Goal: Manage account settings

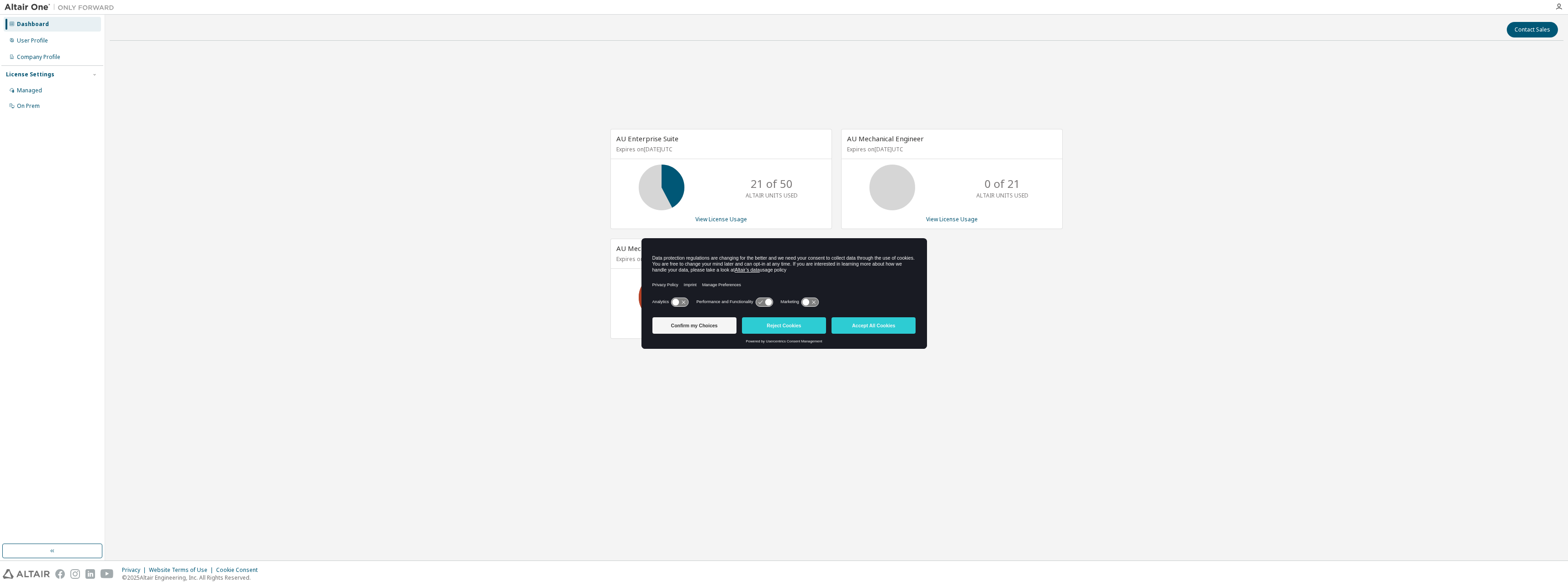
click at [721, 328] on button "Confirm my Choices" at bounding box center [695, 325] width 84 height 16
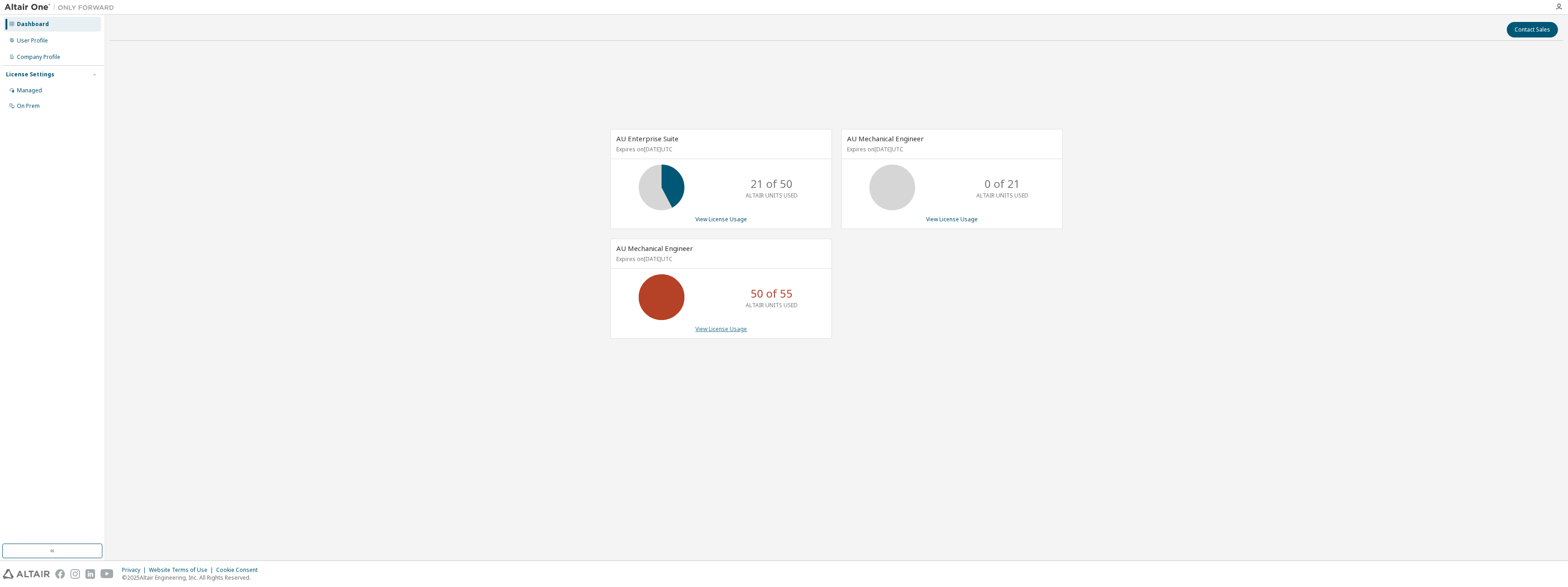
click at [715, 327] on link "View License Usage" at bounding box center [721, 329] width 52 height 8
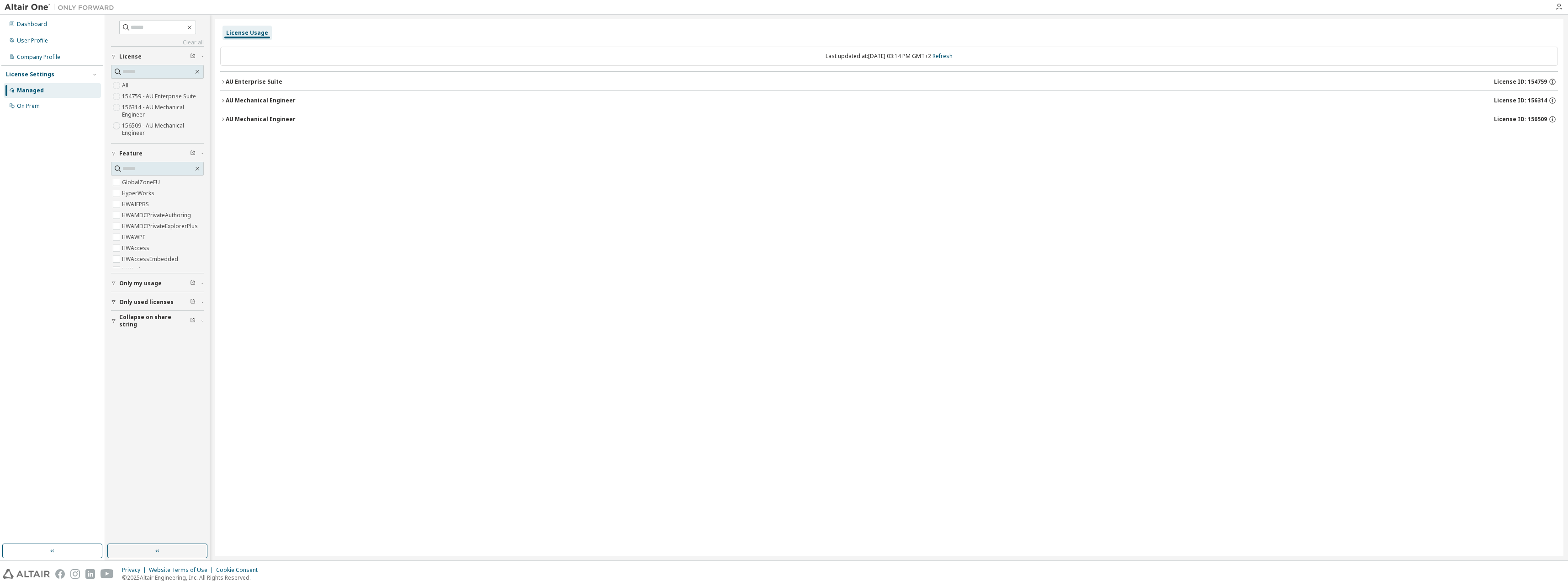
click at [234, 94] on button "AU Mechanical Engineer License ID: 156314" at bounding box center [889, 100] width 1338 height 20
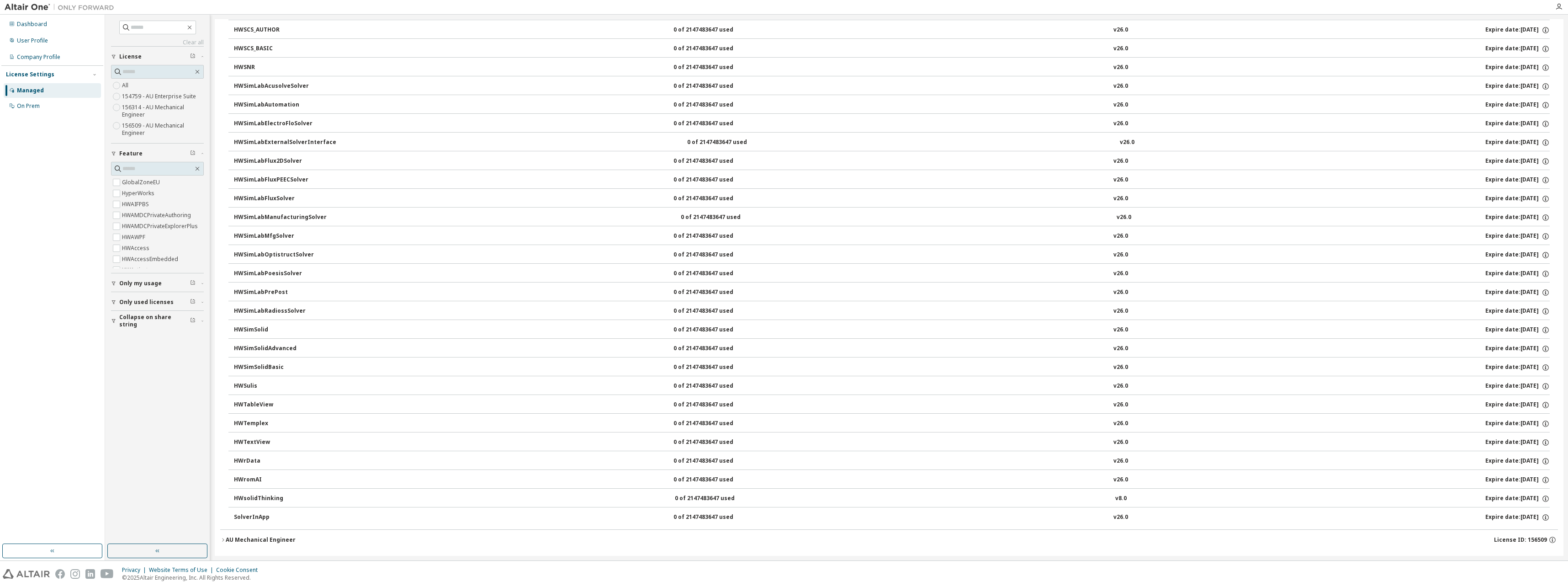
scroll to position [3467, 0]
click at [231, 535] on div "AU Mechanical Engineer" at bounding box center [261, 535] width 70 height 7
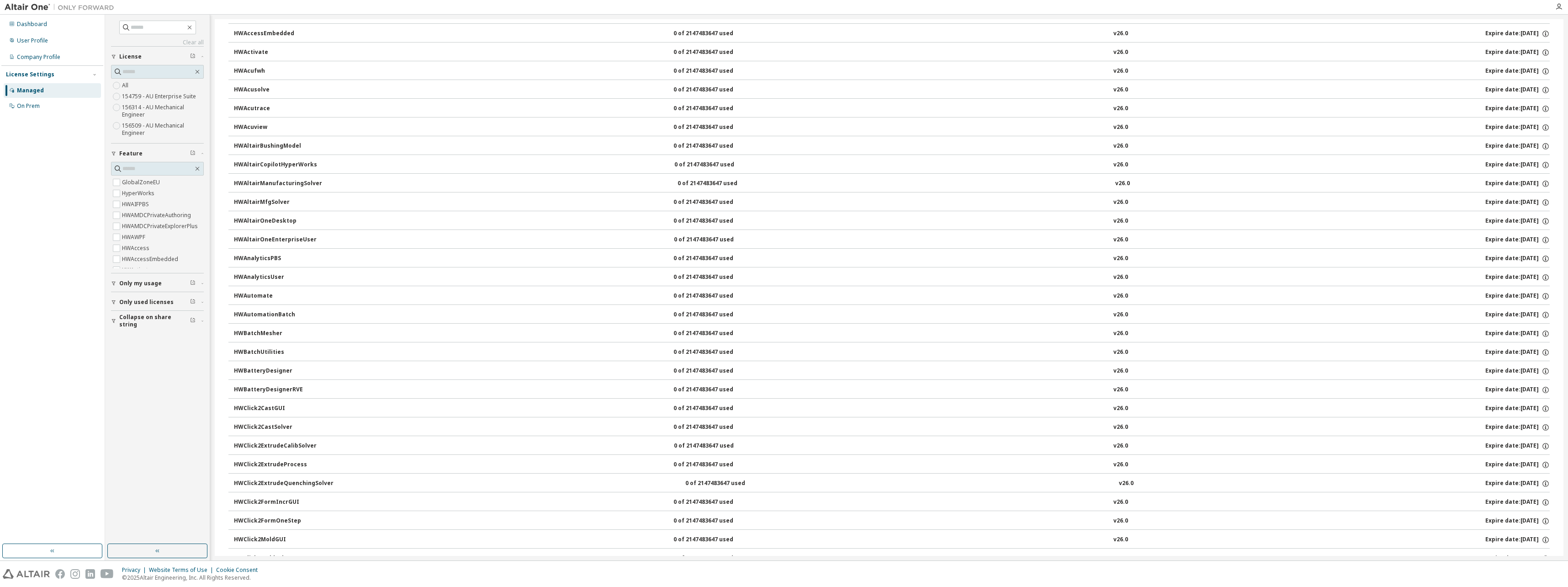
scroll to position [0, 0]
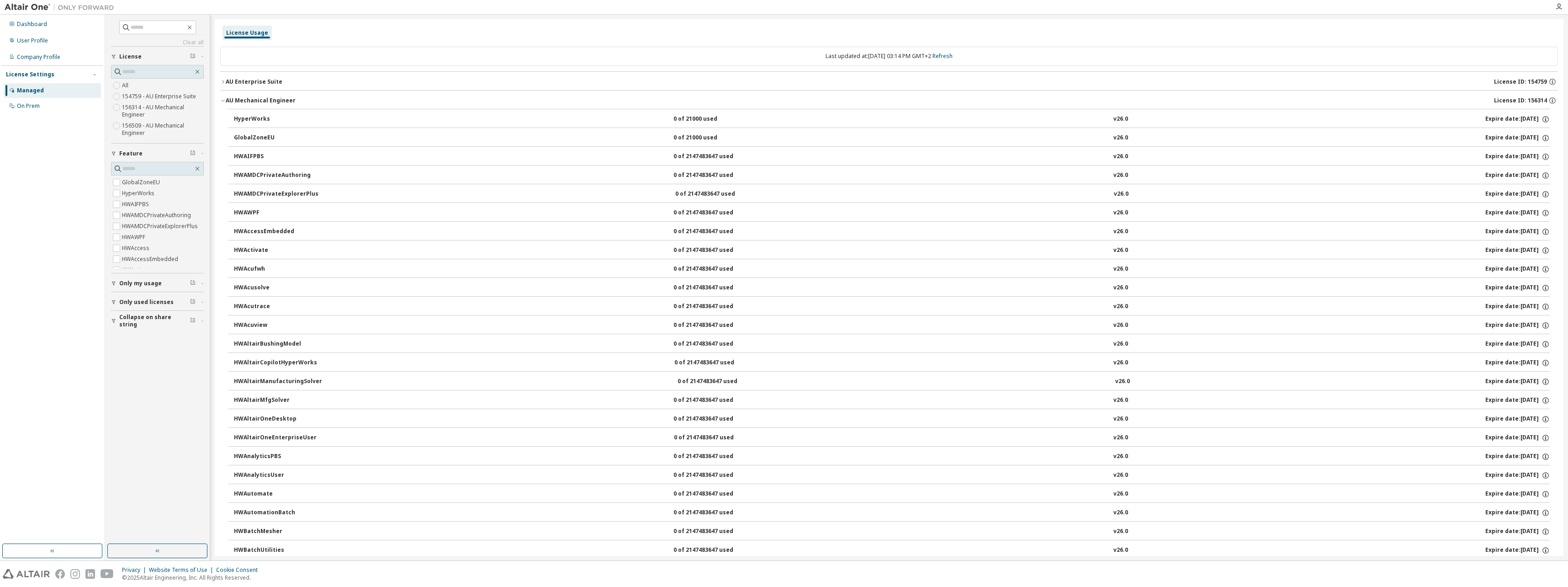
click at [223, 80] on icon "button" at bounding box center [223, 82] width 5 height 5
click at [234, 118] on icon "button" at bounding box center [231, 119] width 5 height 5
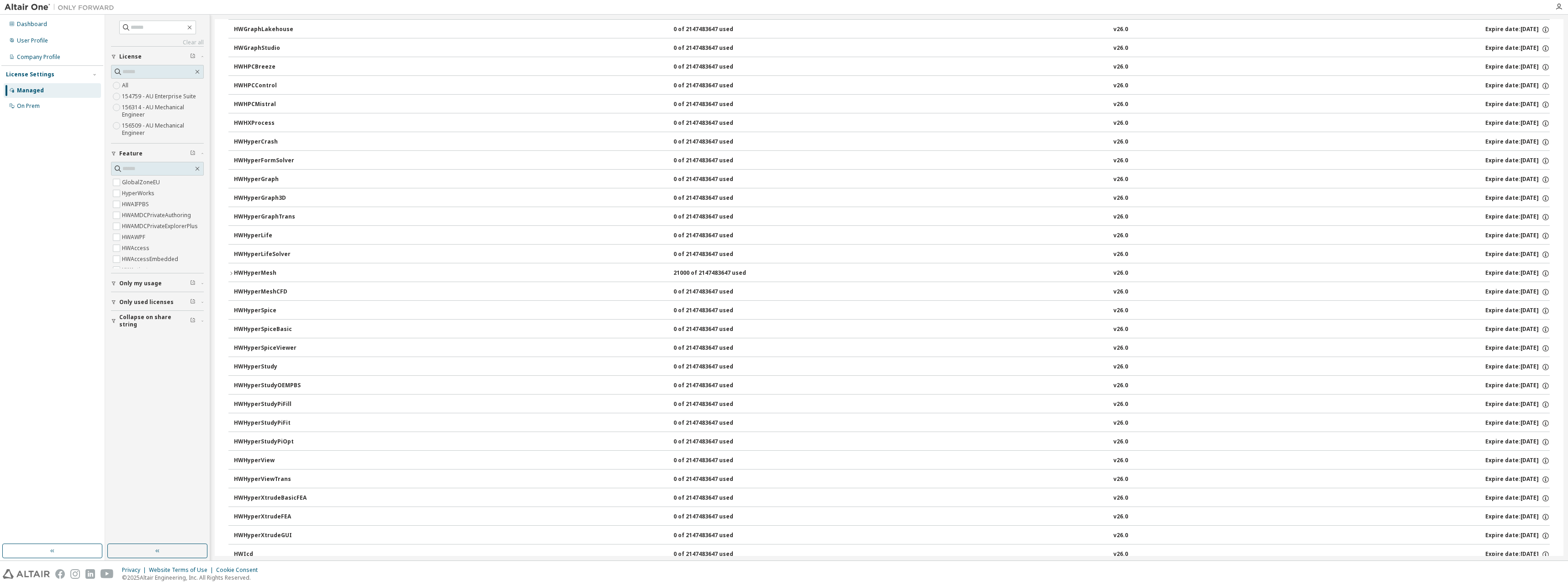
scroll to position [1889, 0]
click at [233, 270] on icon "button" at bounding box center [231, 270] width 5 height 5
click at [232, 408] on icon "button" at bounding box center [231, 407] width 5 height 5
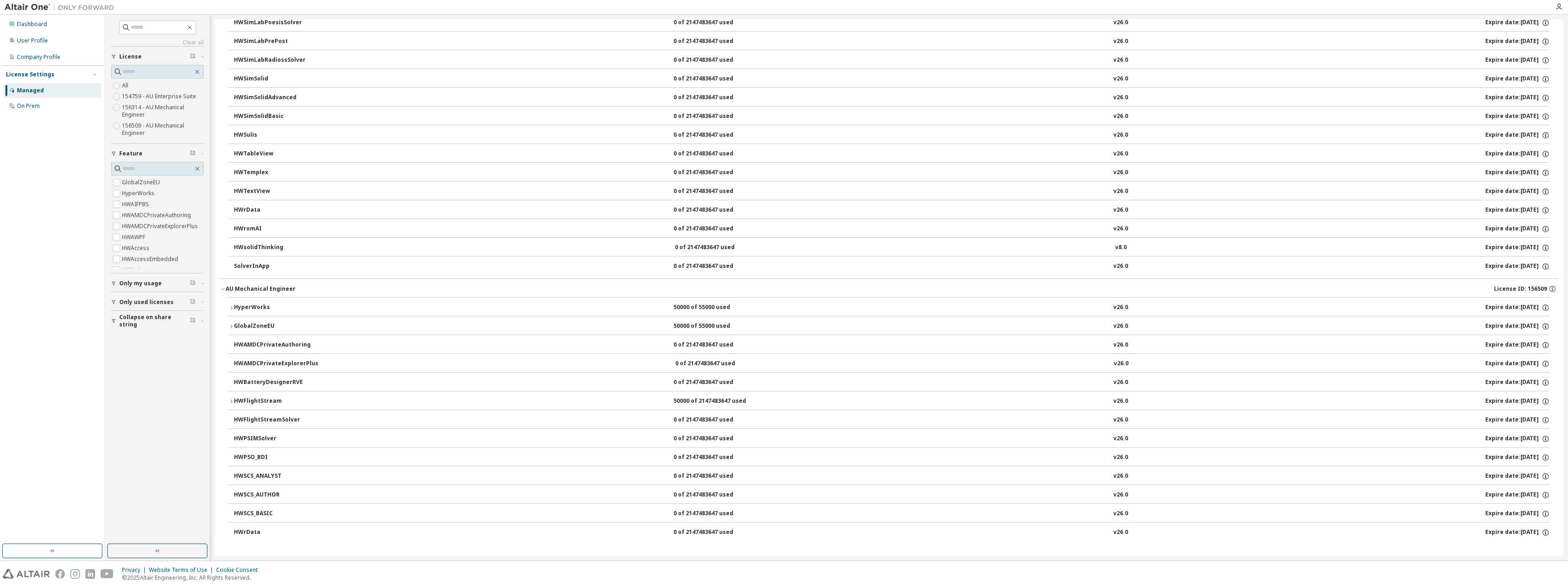
scroll to position [9969, 0]
click at [230, 328] on button "GlobalZoneEU 50000 of 55000 used v26.0 Expire date: 2025-11-25" at bounding box center [889, 325] width 1321 height 20
click at [231, 308] on icon "button" at bounding box center [231, 306] width 2 height 3
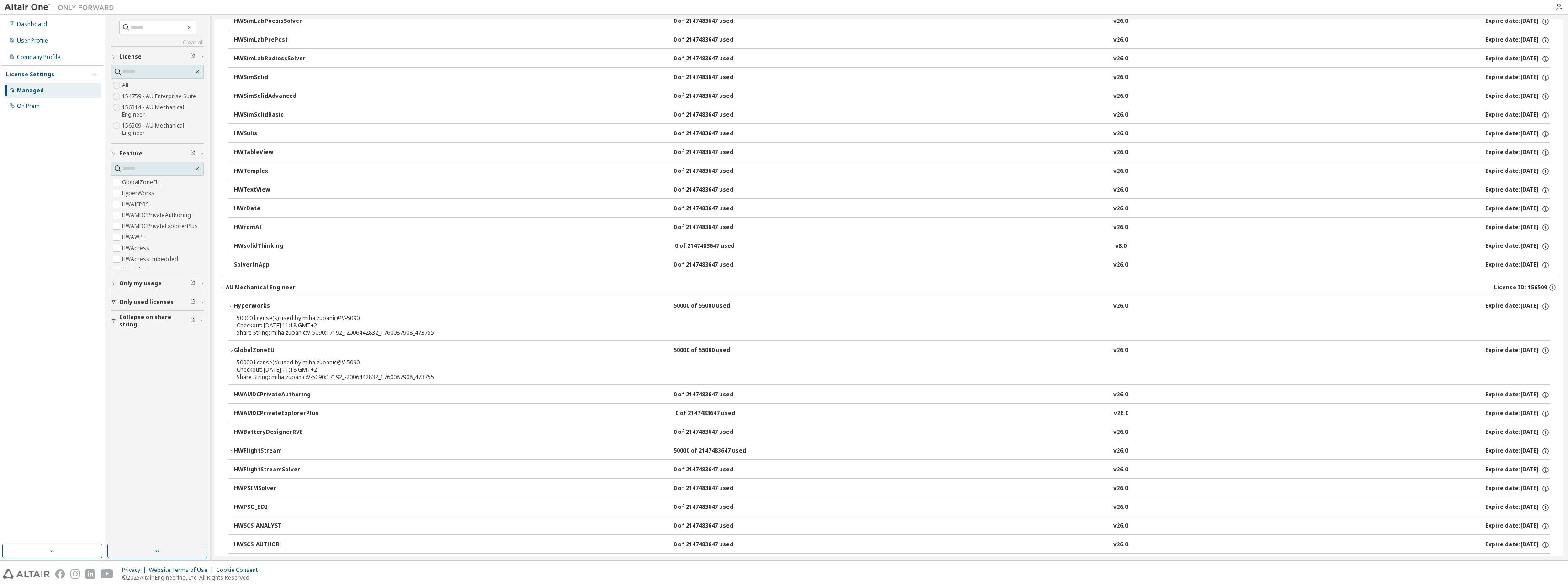
click at [234, 450] on icon "button" at bounding box center [231, 451] width 5 height 5
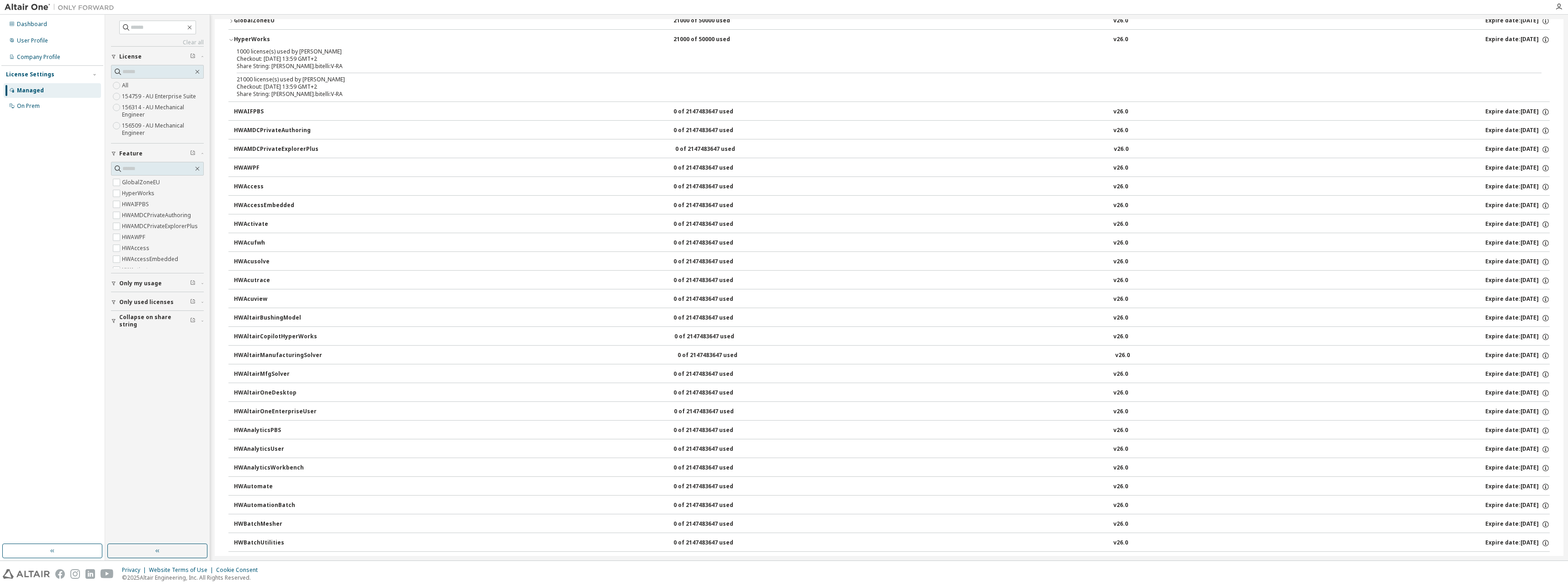
scroll to position [0, 0]
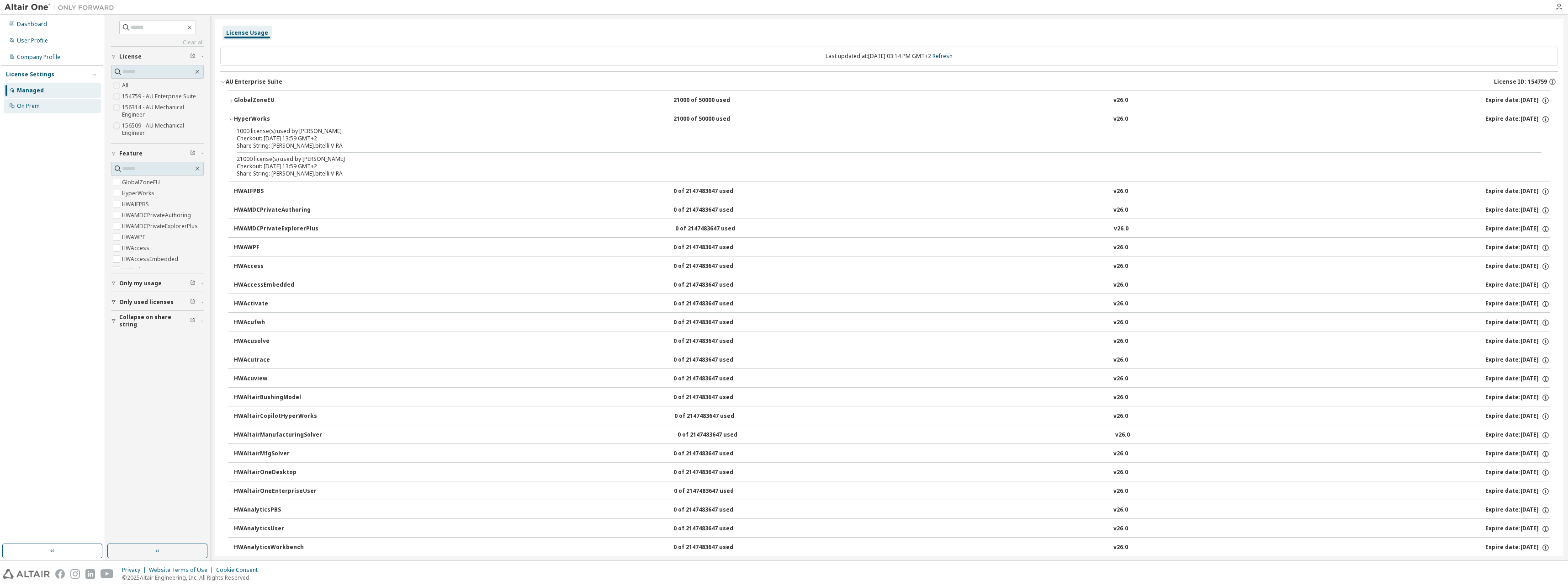
click at [33, 107] on div "On Prem" at bounding box center [29, 106] width 23 height 7
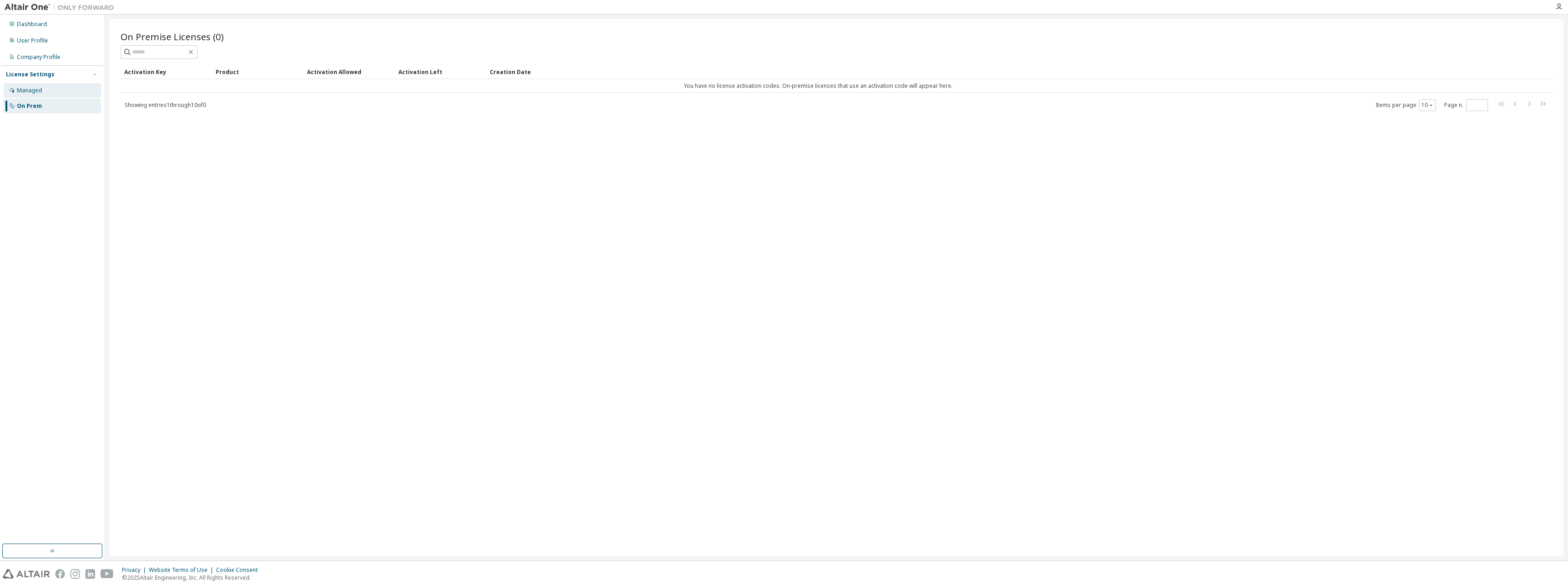
click at [27, 88] on div "Managed" at bounding box center [29, 91] width 25 height 7
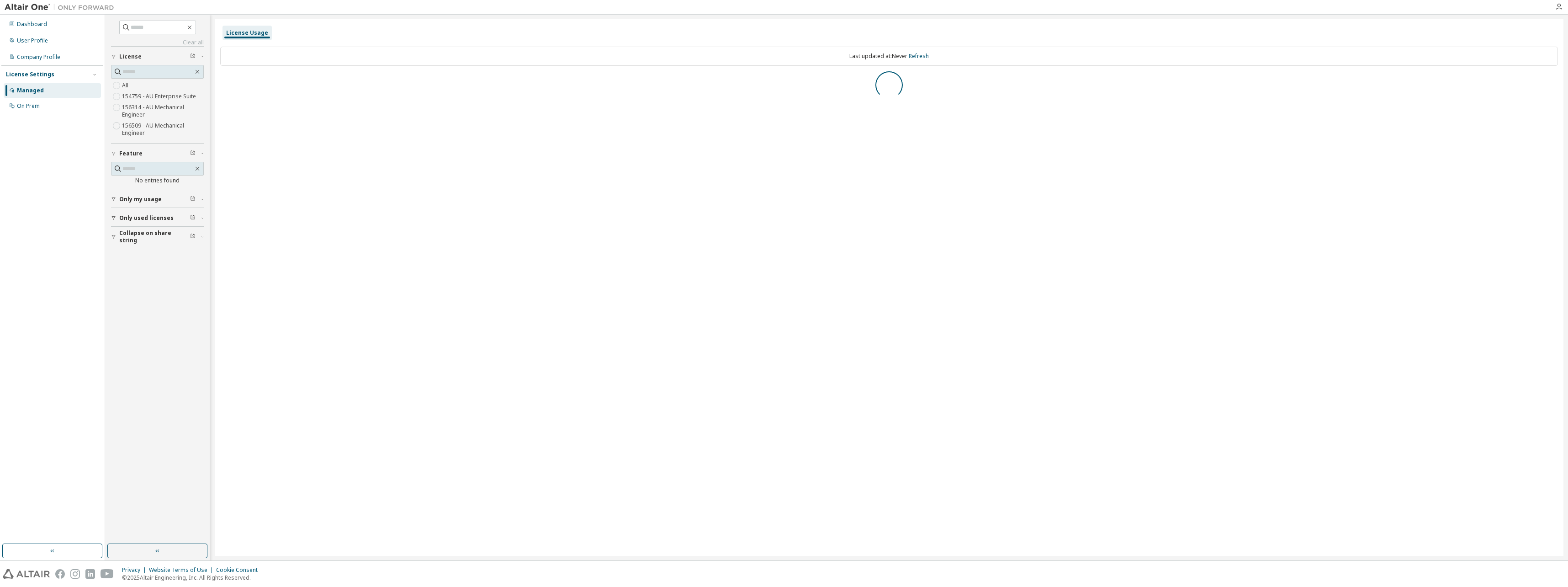
click at [25, 94] on div "Managed" at bounding box center [52, 91] width 97 height 15
click at [15, 60] on div "Company Profile" at bounding box center [52, 57] width 97 height 15
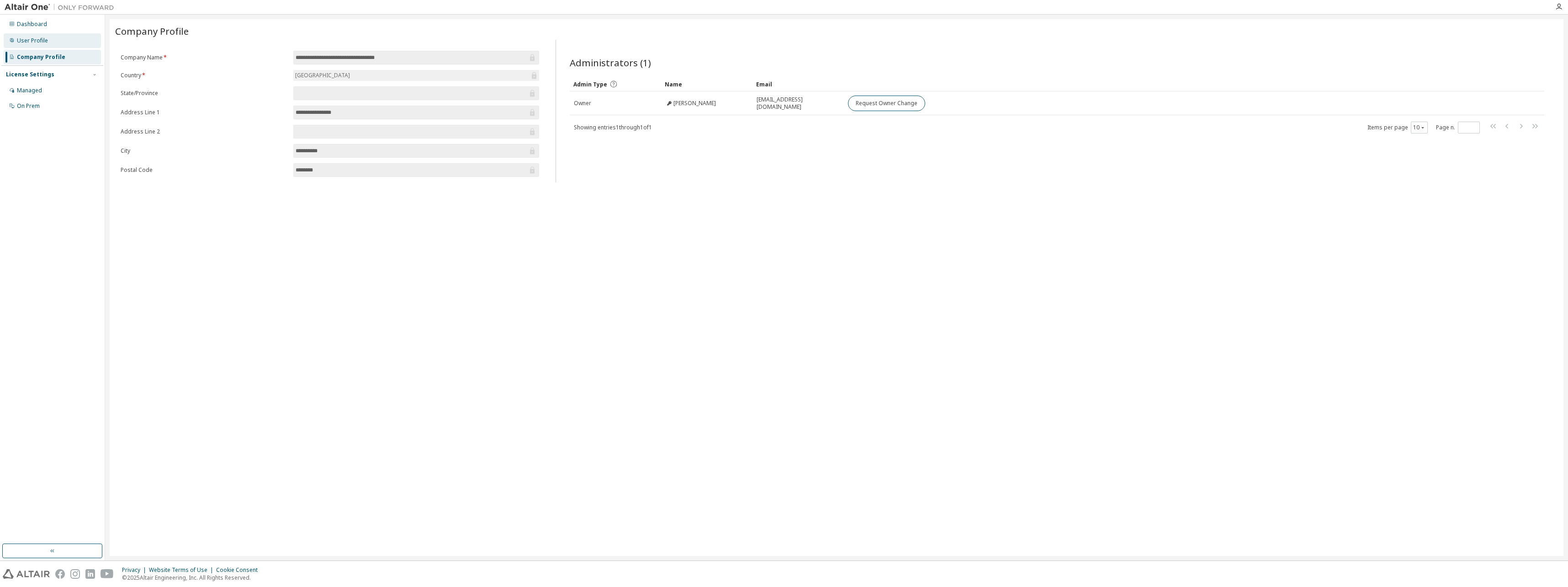
click at [26, 36] on div "User Profile" at bounding box center [52, 41] width 97 height 15
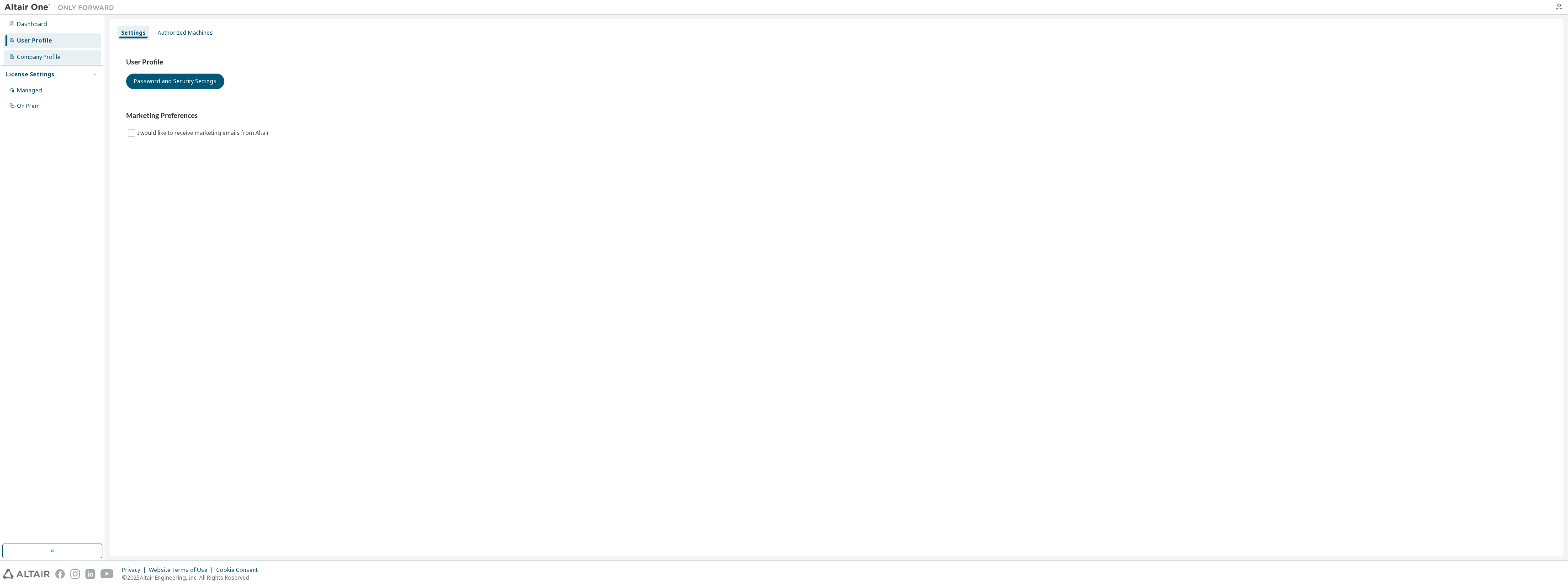
click at [38, 57] on div "Company Profile" at bounding box center [38, 57] width 43 height 7
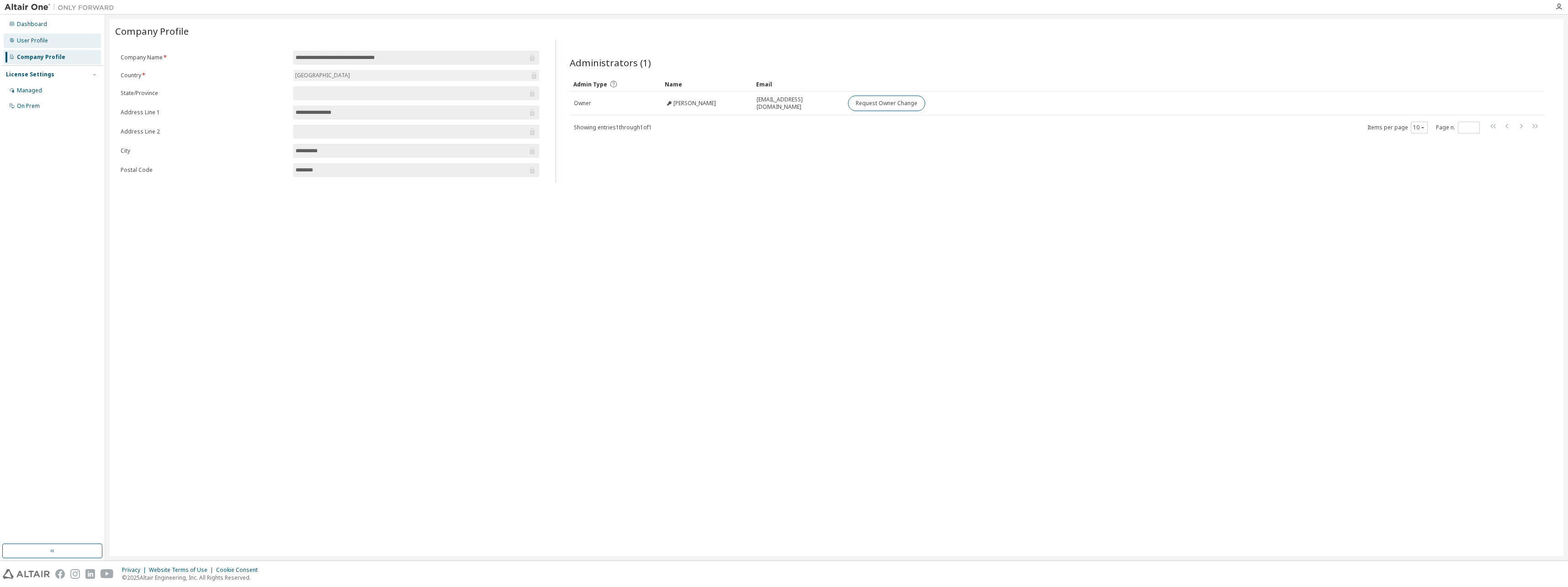
click at [41, 45] on div "User Profile" at bounding box center [52, 41] width 97 height 15
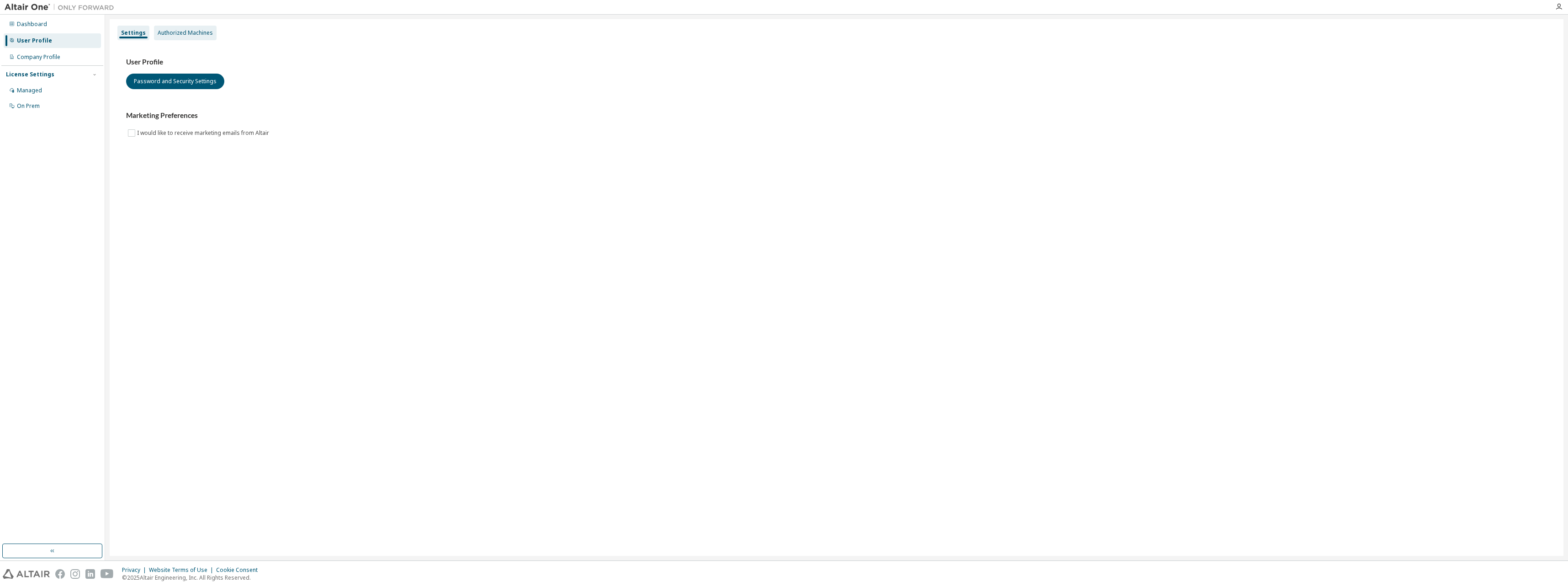
click at [184, 30] on div "Authorized Machines" at bounding box center [185, 33] width 55 height 7
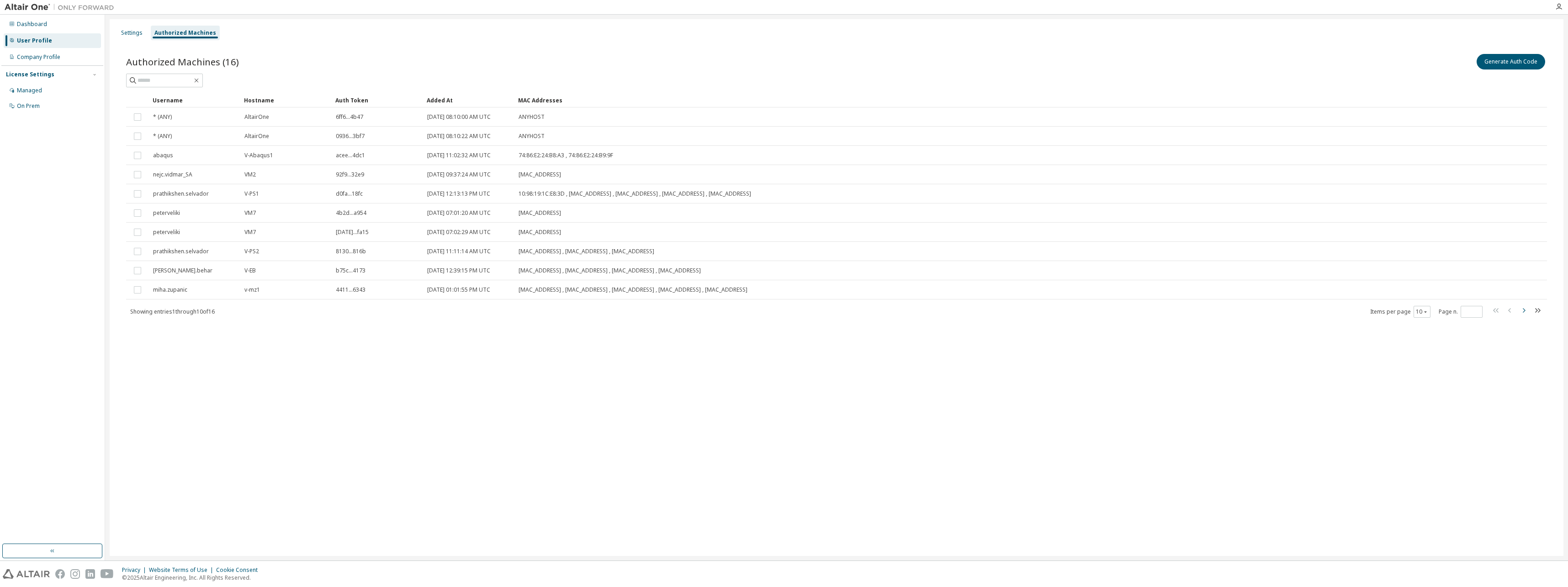
click at [1520, 309] on icon "button" at bounding box center [1524, 311] width 11 height 11
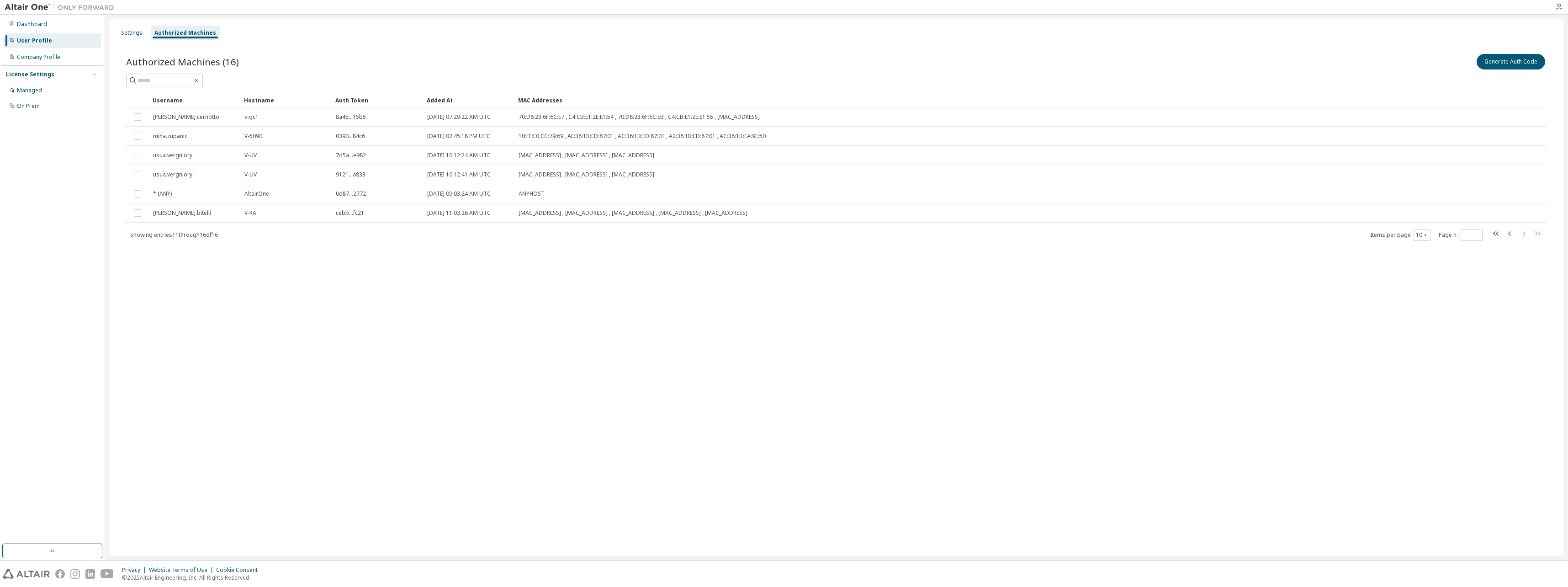
click at [1508, 232] on icon "button" at bounding box center [1510, 234] width 11 height 11
type input "*"
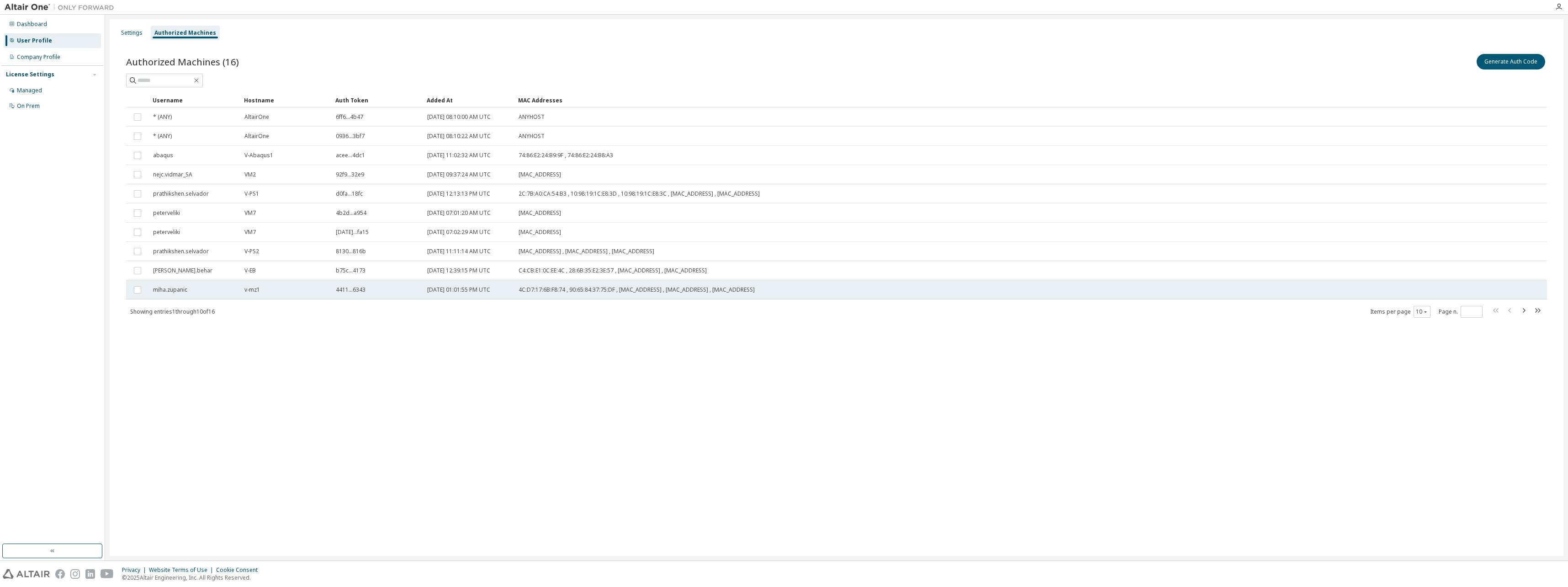
click at [189, 295] on td "miha.zupanic" at bounding box center [195, 290] width 91 height 19
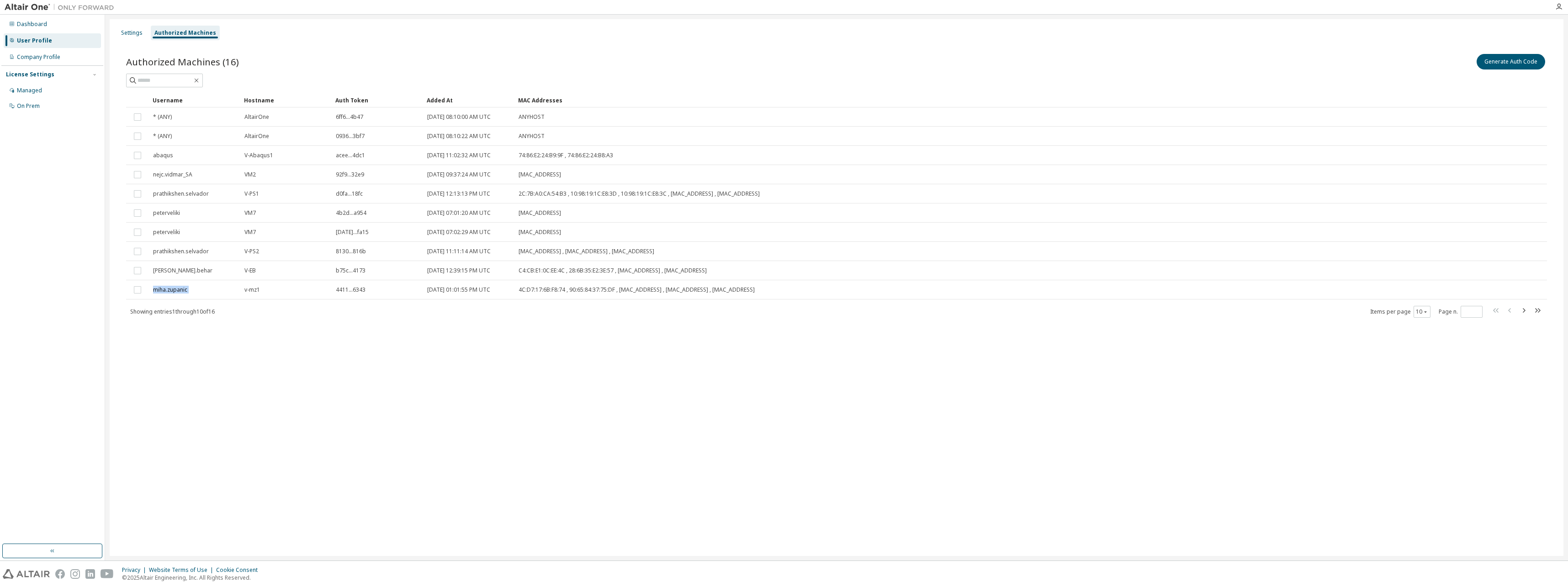
click at [189, 295] on td "miha.zupanic" at bounding box center [195, 290] width 91 height 19
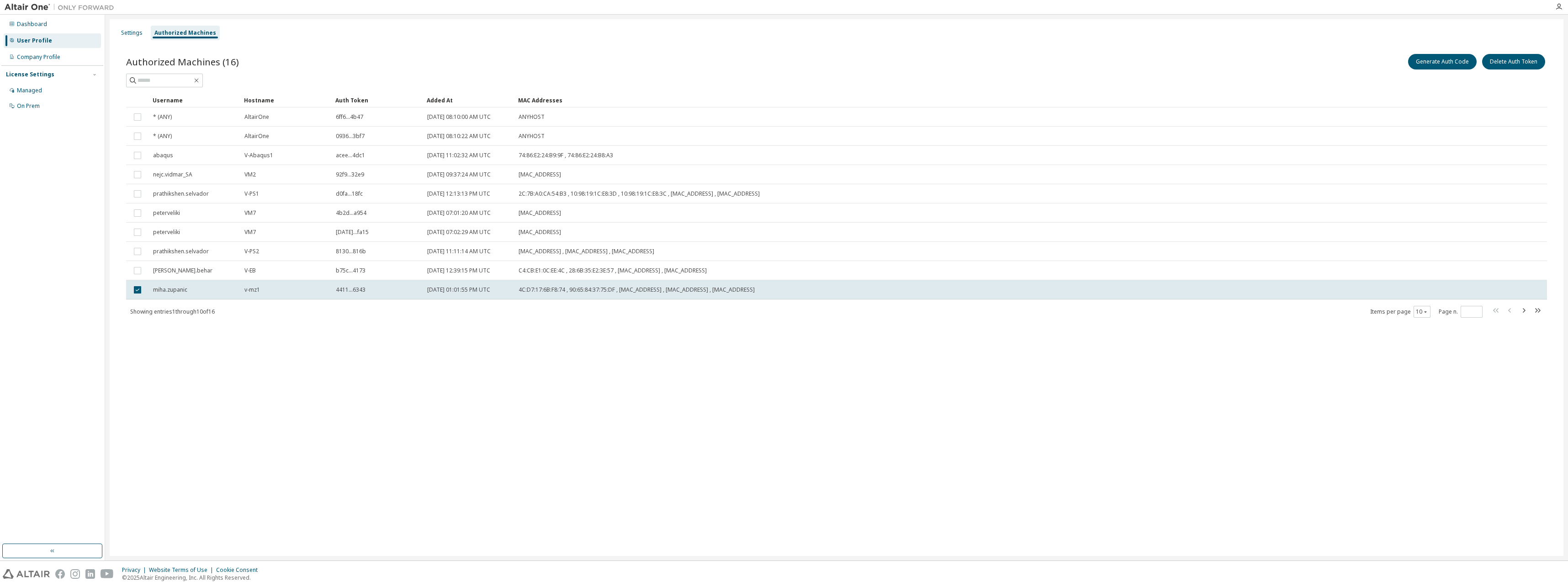
click at [189, 295] on td "miha.zupanic" at bounding box center [195, 290] width 91 height 19
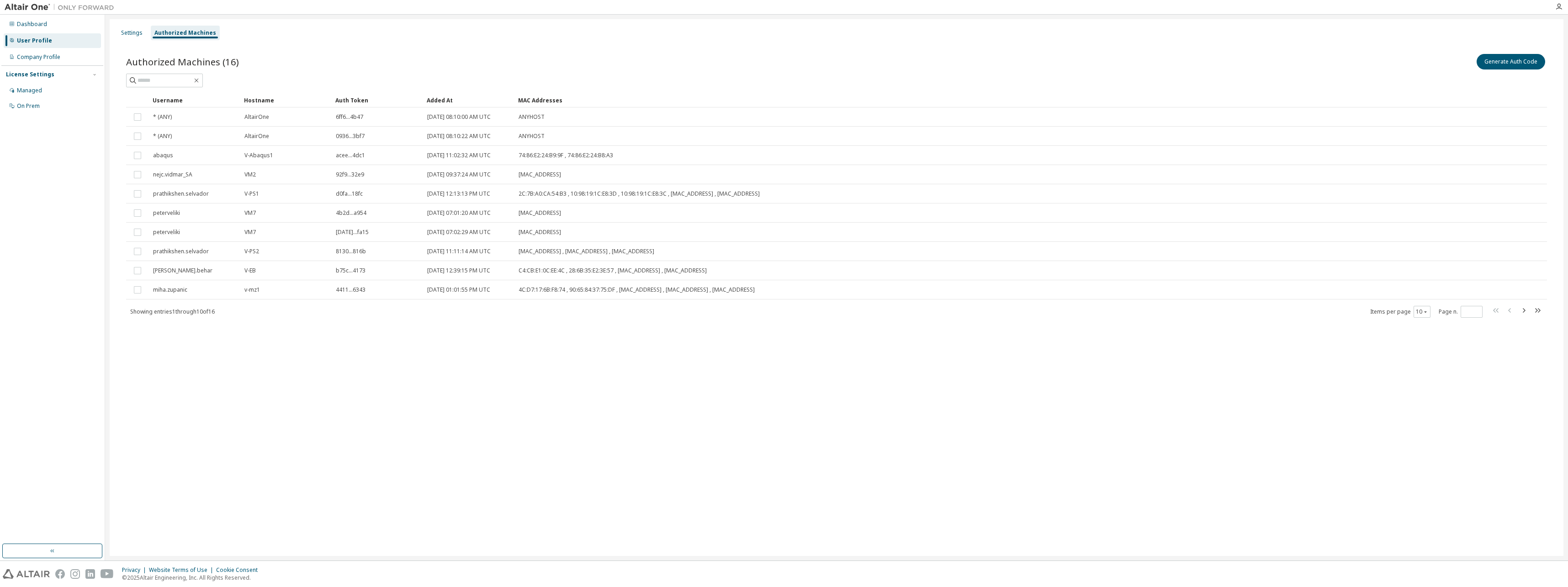
click at [189, 295] on td "miha.zupanic" at bounding box center [195, 290] width 91 height 19
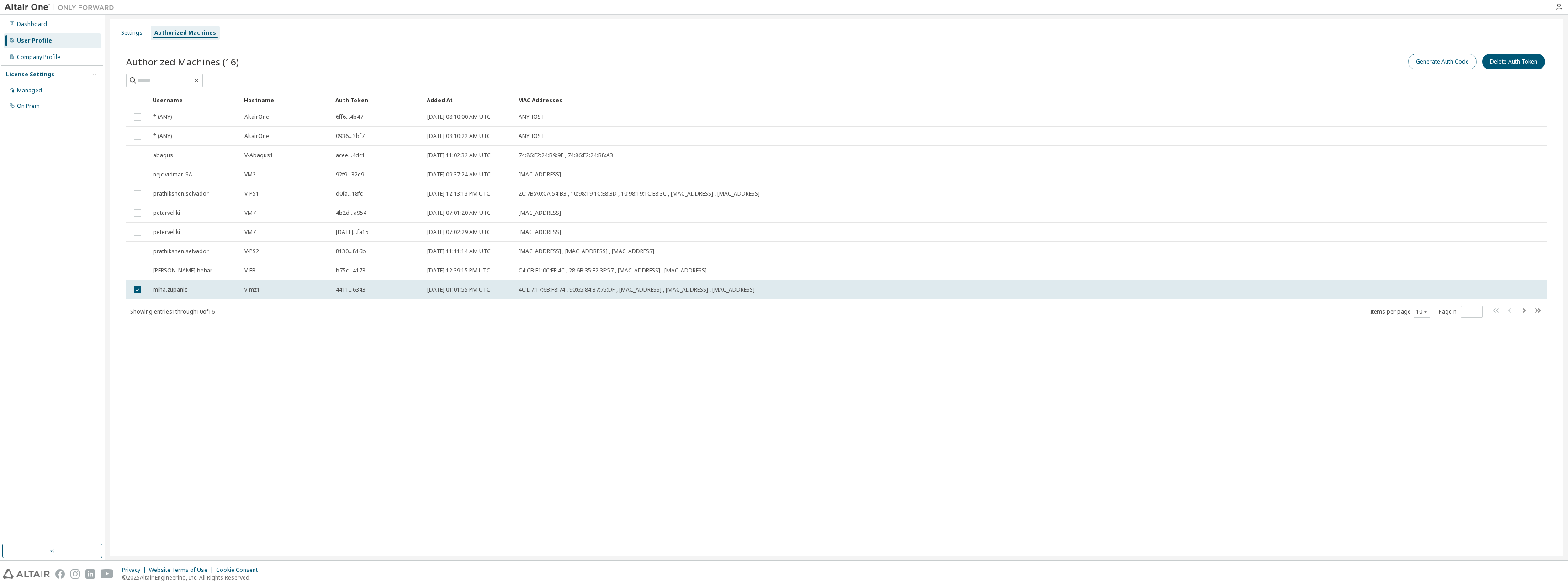
click at [1447, 63] on button "Generate Auth Code" at bounding box center [1442, 62] width 69 height 16
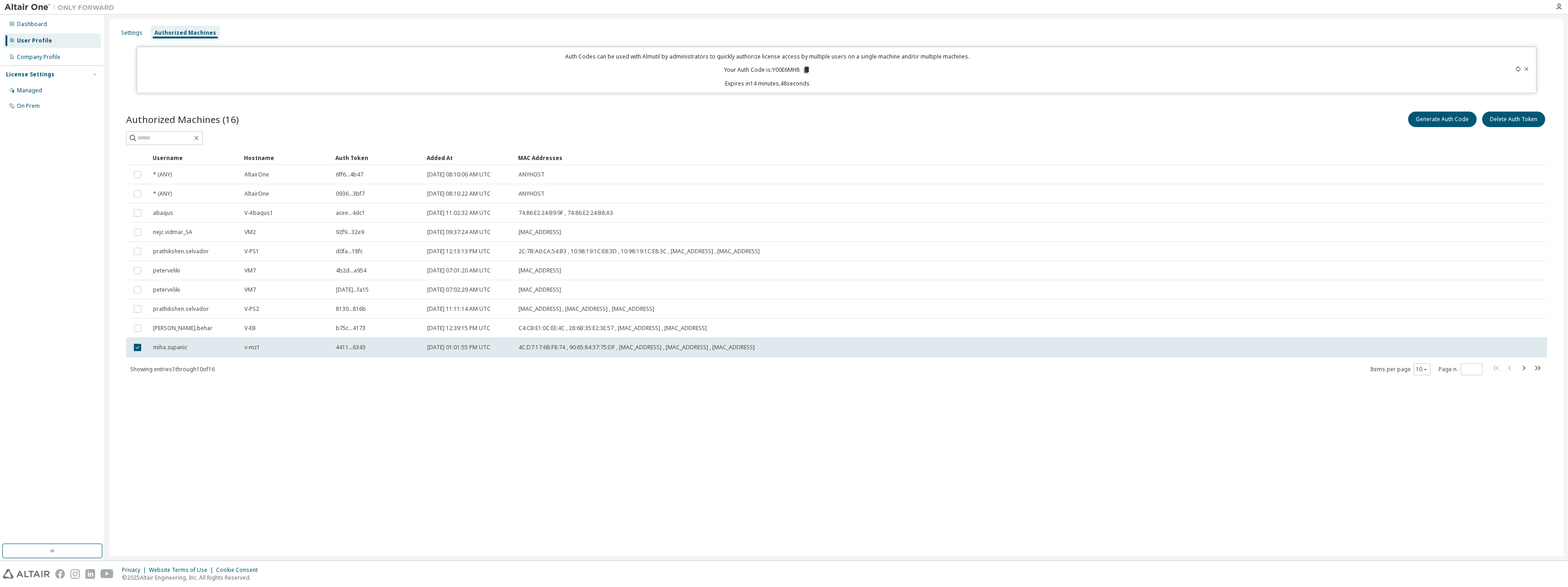
click at [810, 71] on icon at bounding box center [807, 70] width 9 height 9
click at [37, 57] on div "Company Profile" at bounding box center [38, 57] width 43 height 7
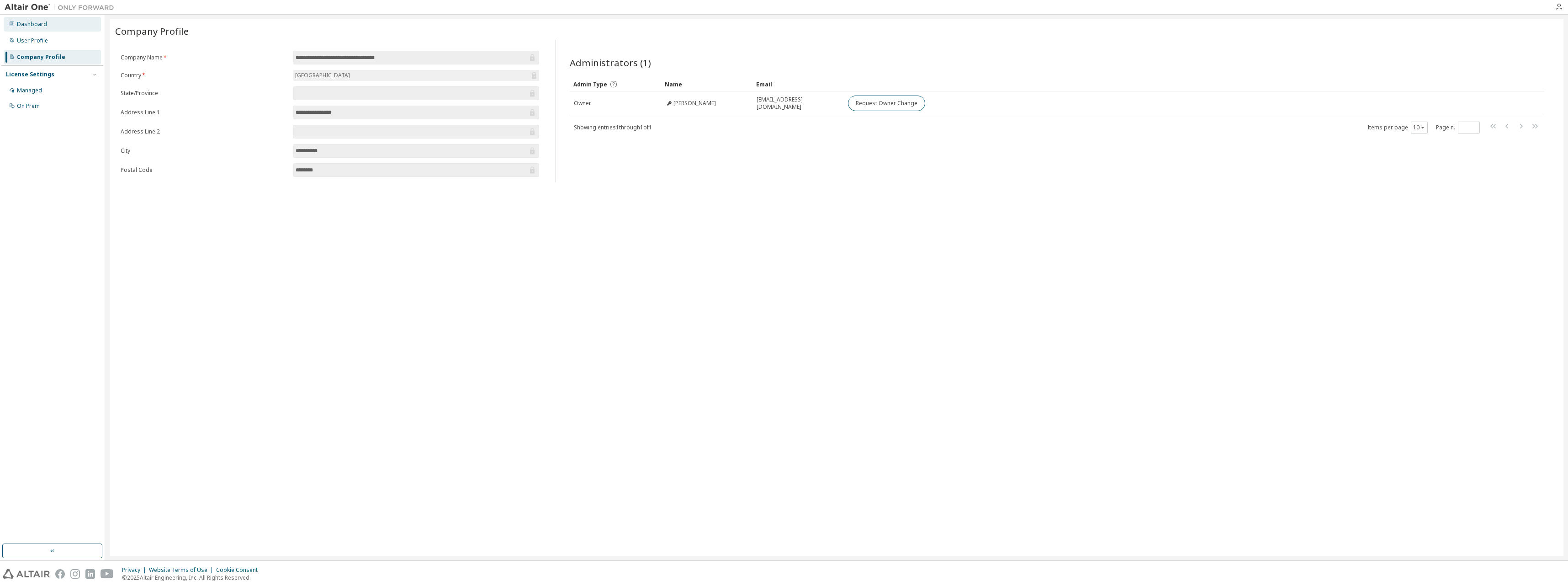
click at [34, 29] on div "Dashboard" at bounding box center [52, 24] width 97 height 15
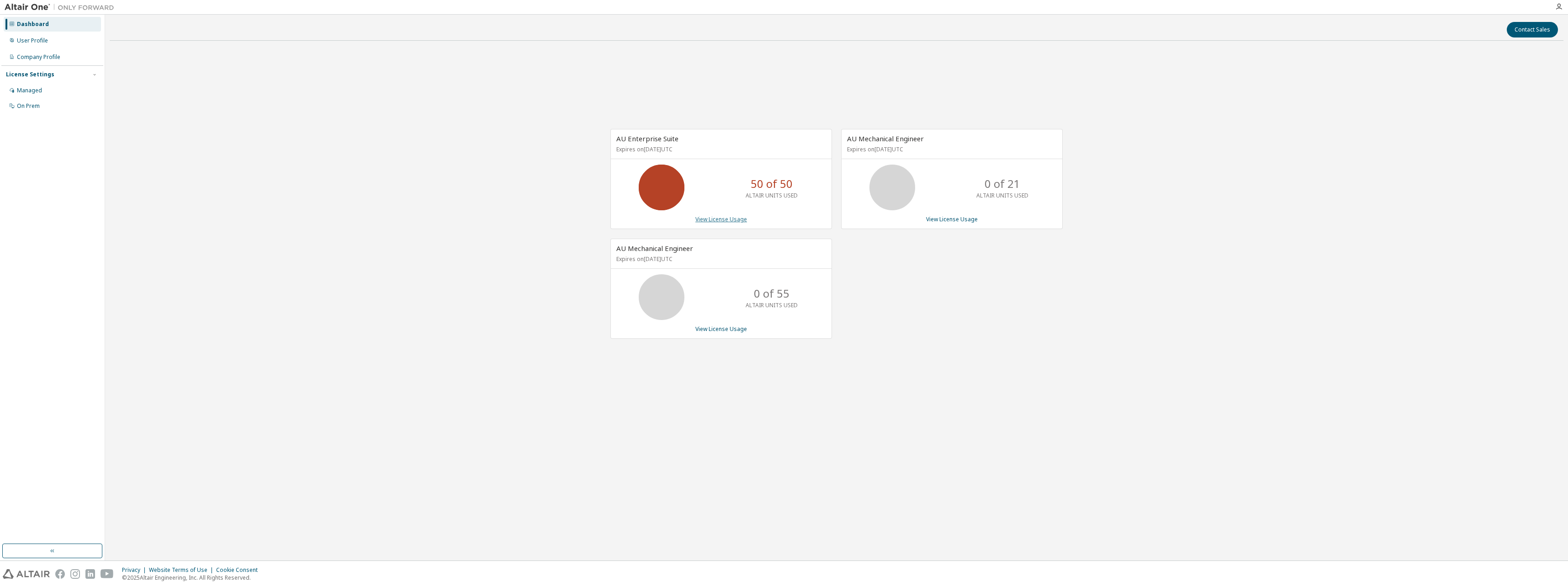
click at [724, 221] on link "View License Usage" at bounding box center [721, 219] width 52 height 8
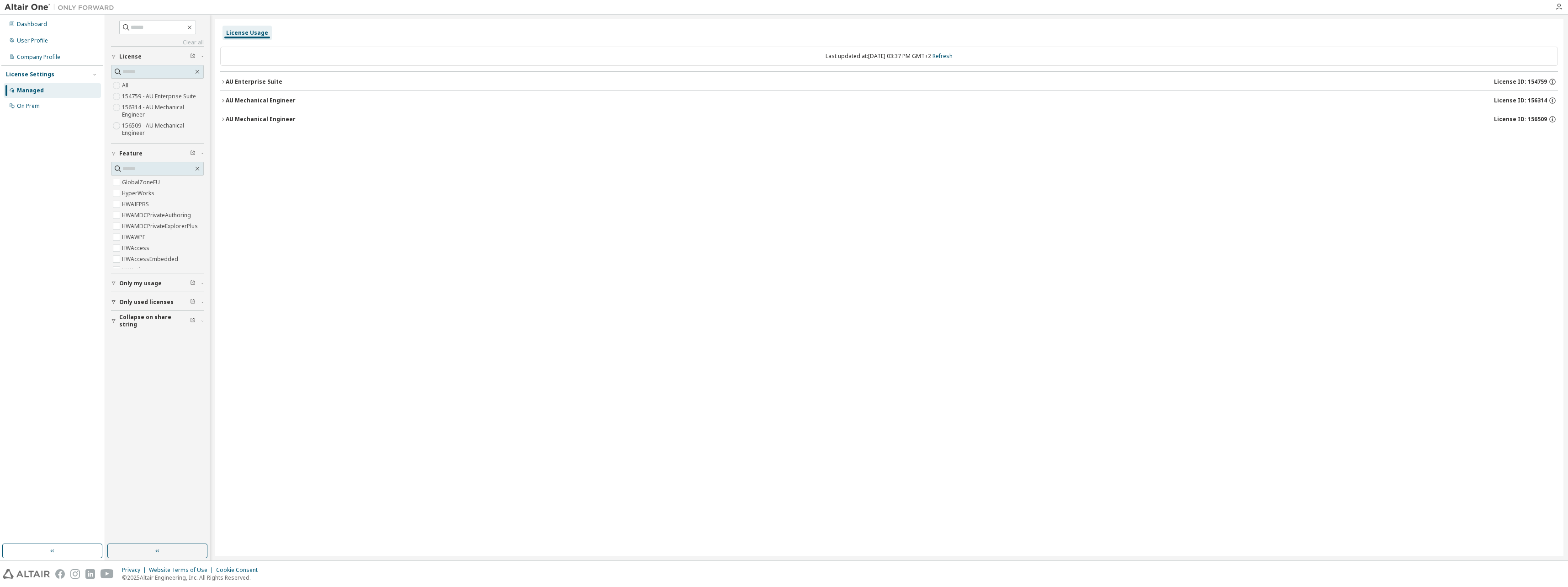
click at [221, 80] on icon "button" at bounding box center [223, 82] width 5 height 5
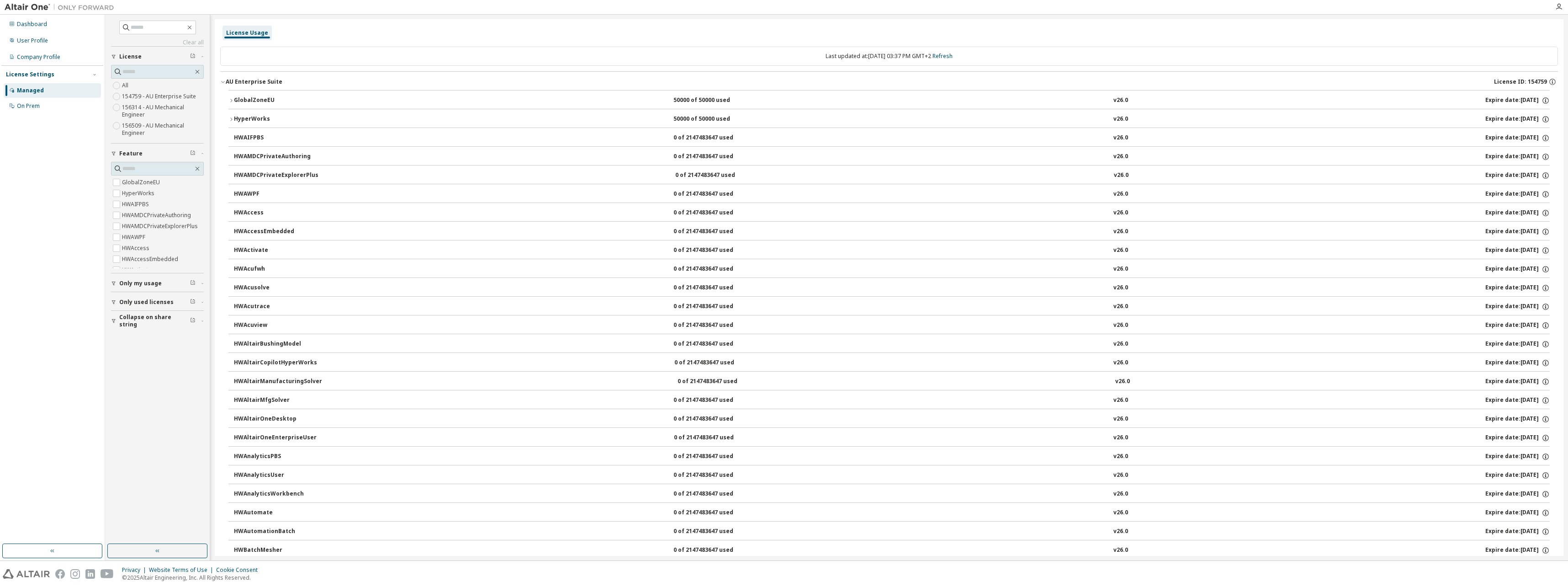
click at [235, 120] on div "HyperWorks" at bounding box center [275, 119] width 82 height 9
click at [229, 100] on icon "button" at bounding box center [231, 100] width 5 height 5
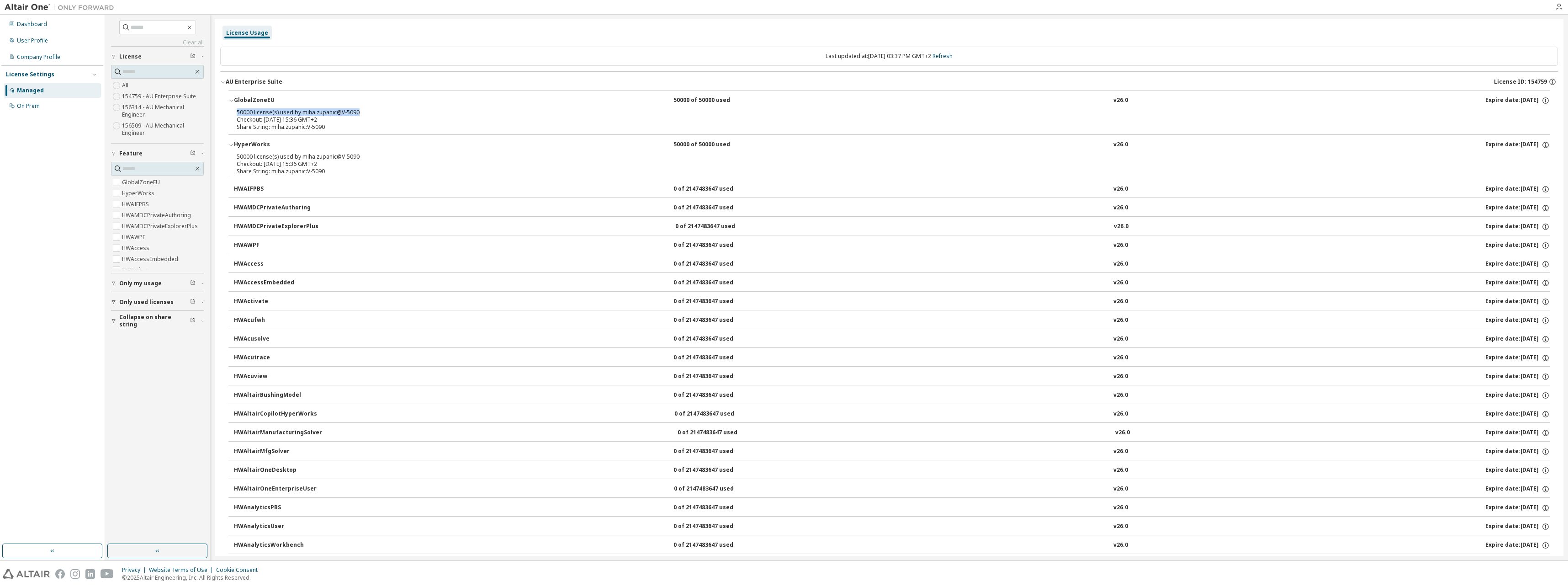
drag, startPoint x: 237, startPoint y: 113, endPoint x: 367, endPoint y: 110, distance: 130.0
click at [367, 110] on div "50000 license(s) used by miha.zupanic@V-5090" at bounding box center [878, 113] width 1283 height 7
drag, startPoint x: 659, startPoint y: 98, endPoint x: 729, endPoint y: 98, distance: 70.0
click at [729, 98] on div "GlobalZoneEU 50000 of 50000 used v26.0 Expire date: 2025-11-25" at bounding box center [892, 100] width 1316 height 9
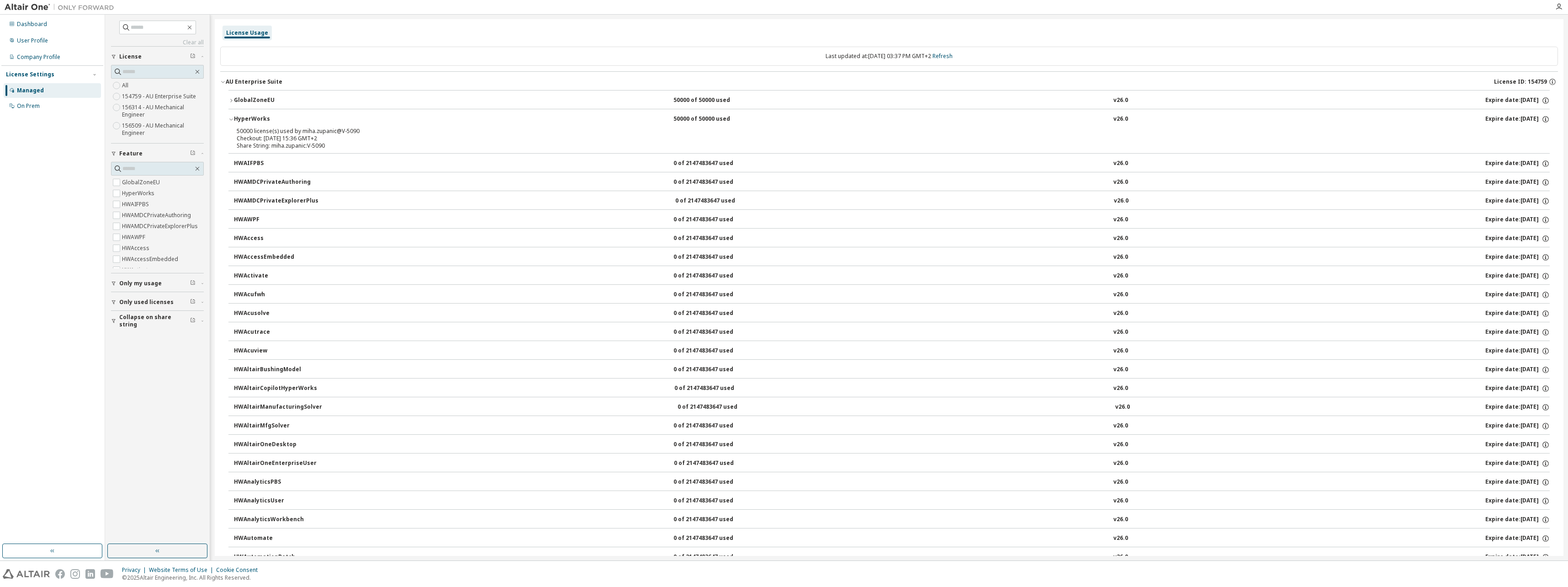
click at [239, 98] on div "GlobalZoneEU" at bounding box center [275, 100] width 82 height 9
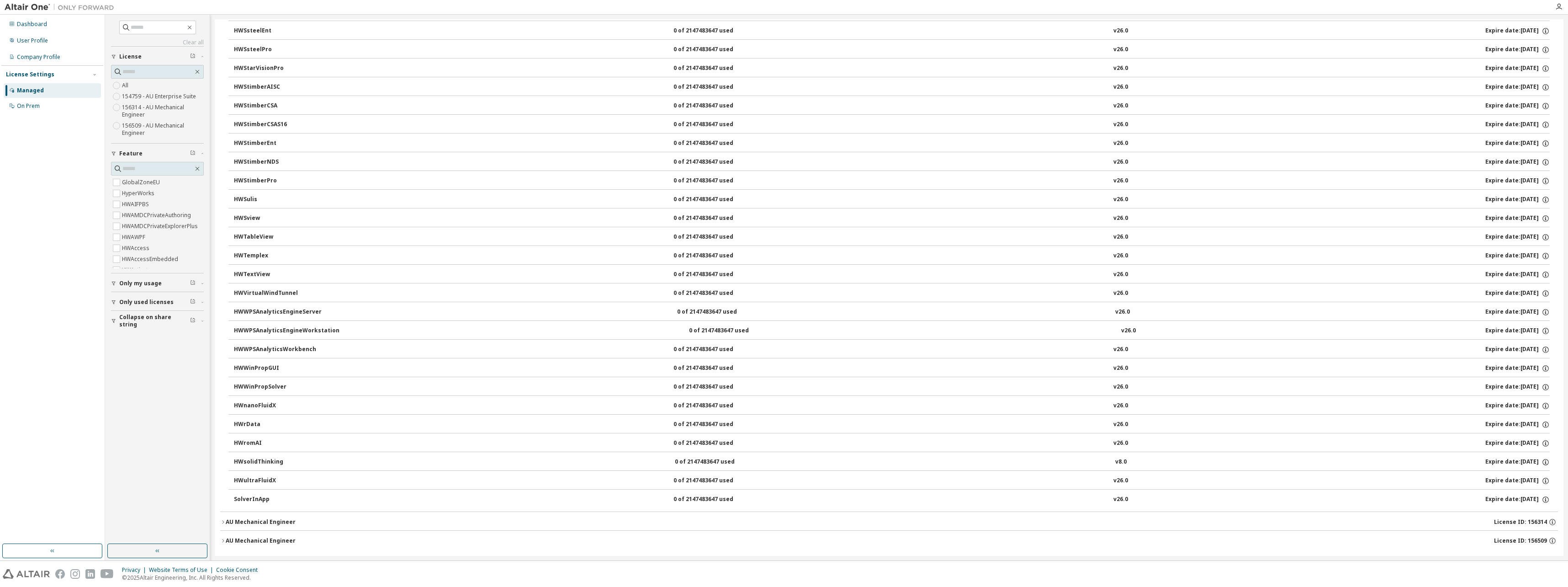
scroll to position [5786, 0]
drag, startPoint x: 219, startPoint y: 518, endPoint x: 226, endPoint y: 515, distance: 7.6
click at [228, 515] on div "AU Mechanical Engineer" at bounding box center [261, 516] width 70 height 7
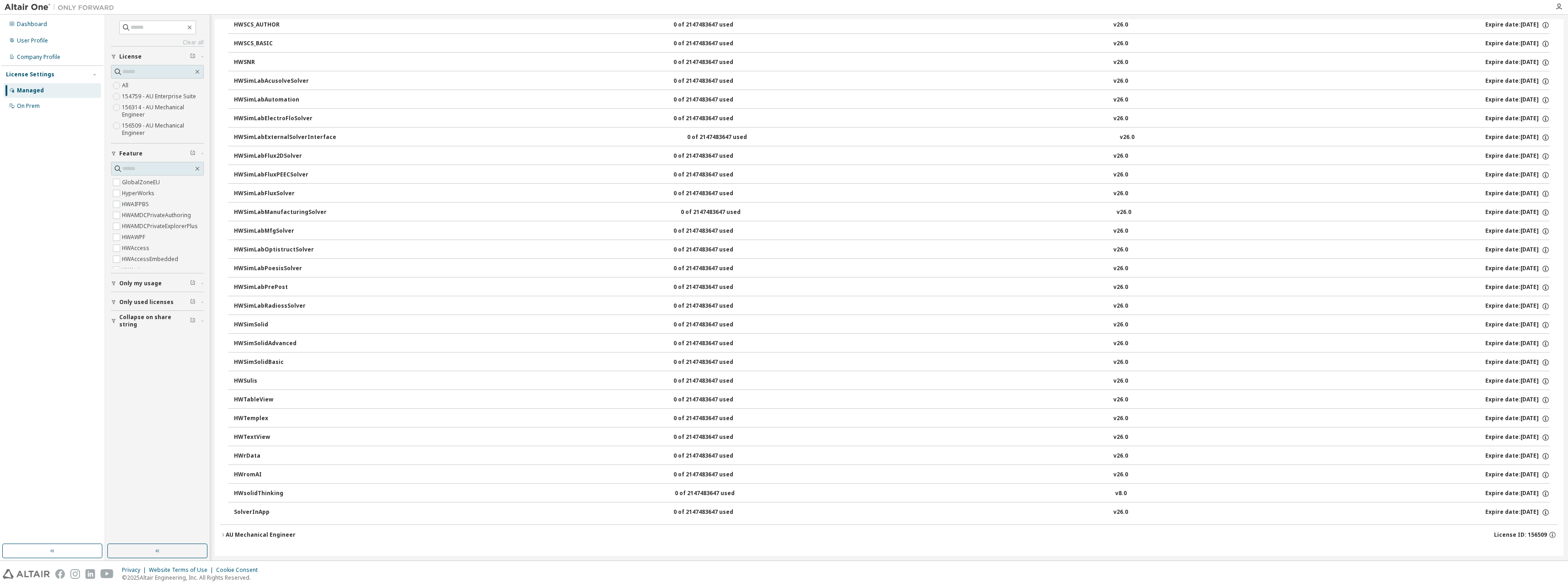
click at [230, 541] on button "AU Mechanical Engineer License ID: 156509" at bounding box center [889, 535] width 1338 height 20
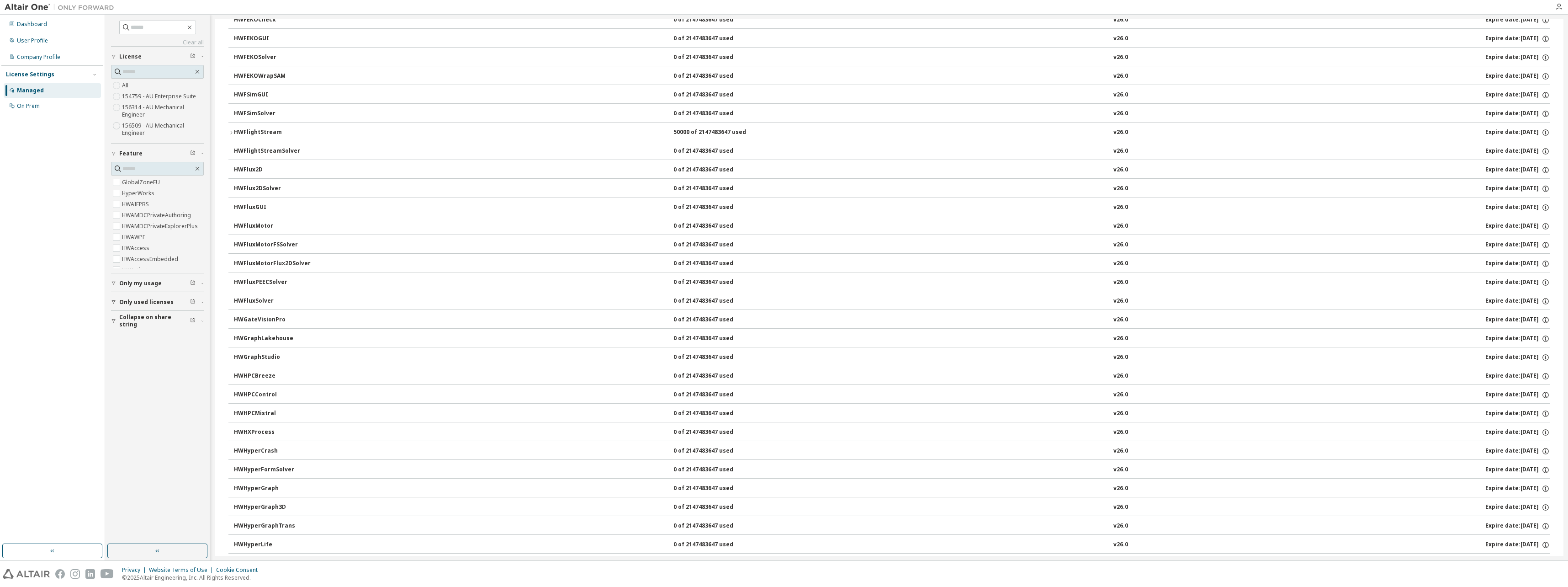
scroll to position [1584, 0]
click at [231, 127] on button "HWFlightStream 50000 of 2147483647 used v26.0 Expire date: 2025-11-25" at bounding box center [889, 122] width 1321 height 20
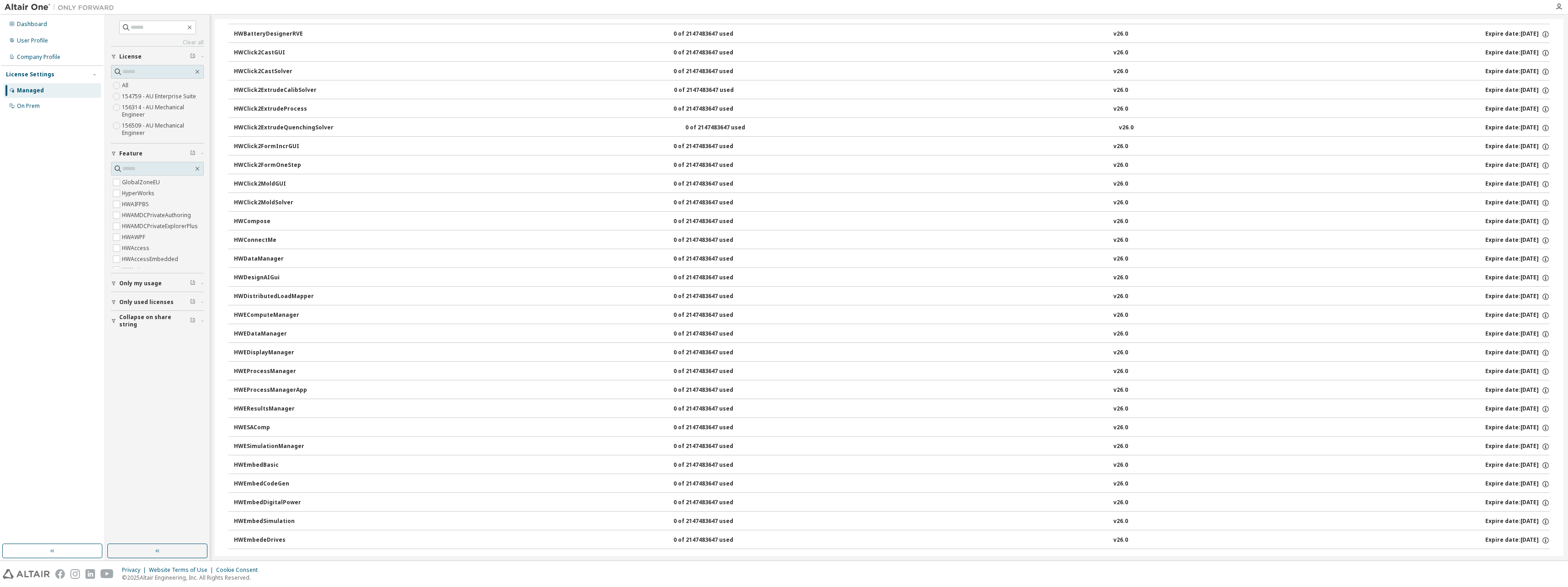
scroll to position [6765, 0]
click at [19, 4] on img at bounding box center [62, 7] width 114 height 9
click at [27, 25] on div "Dashboard" at bounding box center [32, 24] width 30 height 7
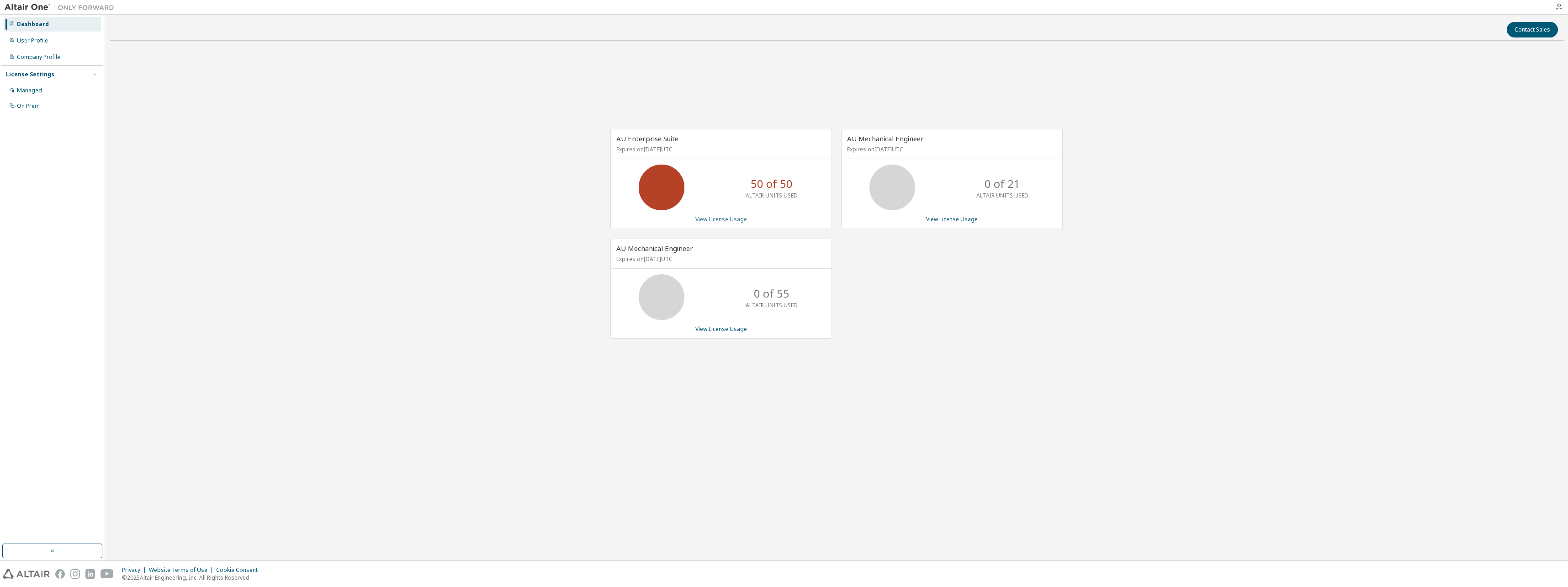
click at [741, 217] on link "View License Usage" at bounding box center [721, 219] width 52 height 8
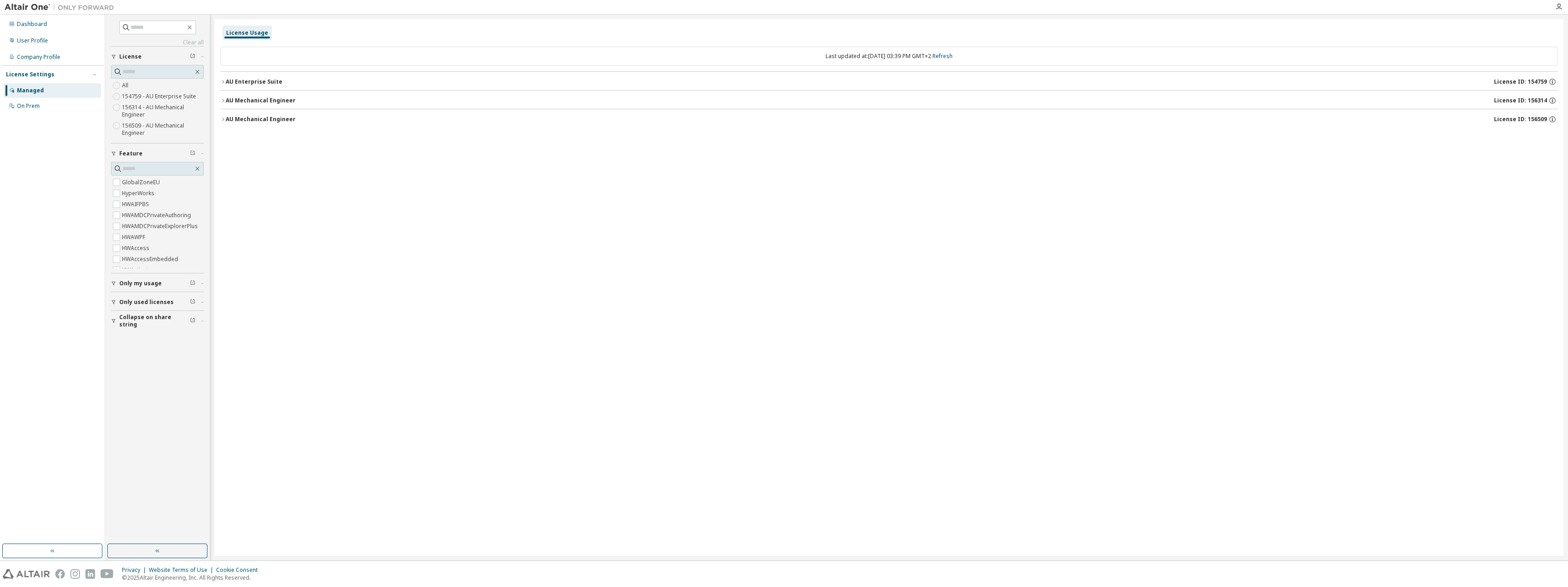
click at [229, 95] on button "AU Mechanical Engineer License ID: 156314" at bounding box center [889, 100] width 1338 height 20
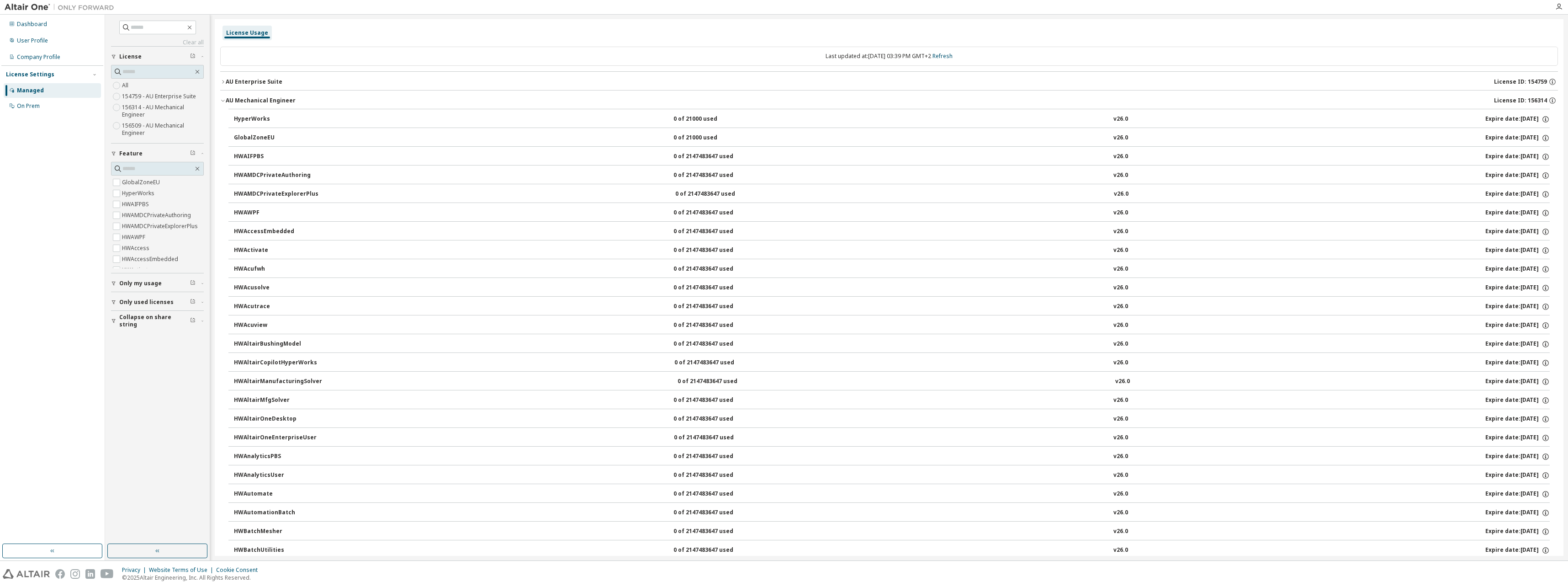
click at [227, 85] on div "AU Enterprise Suite" at bounding box center [254, 82] width 57 height 7
click at [242, 100] on div "GlobalZoneEU" at bounding box center [275, 100] width 82 height 9
click at [1558, 5] on icon "button" at bounding box center [1559, 7] width 7 height 7
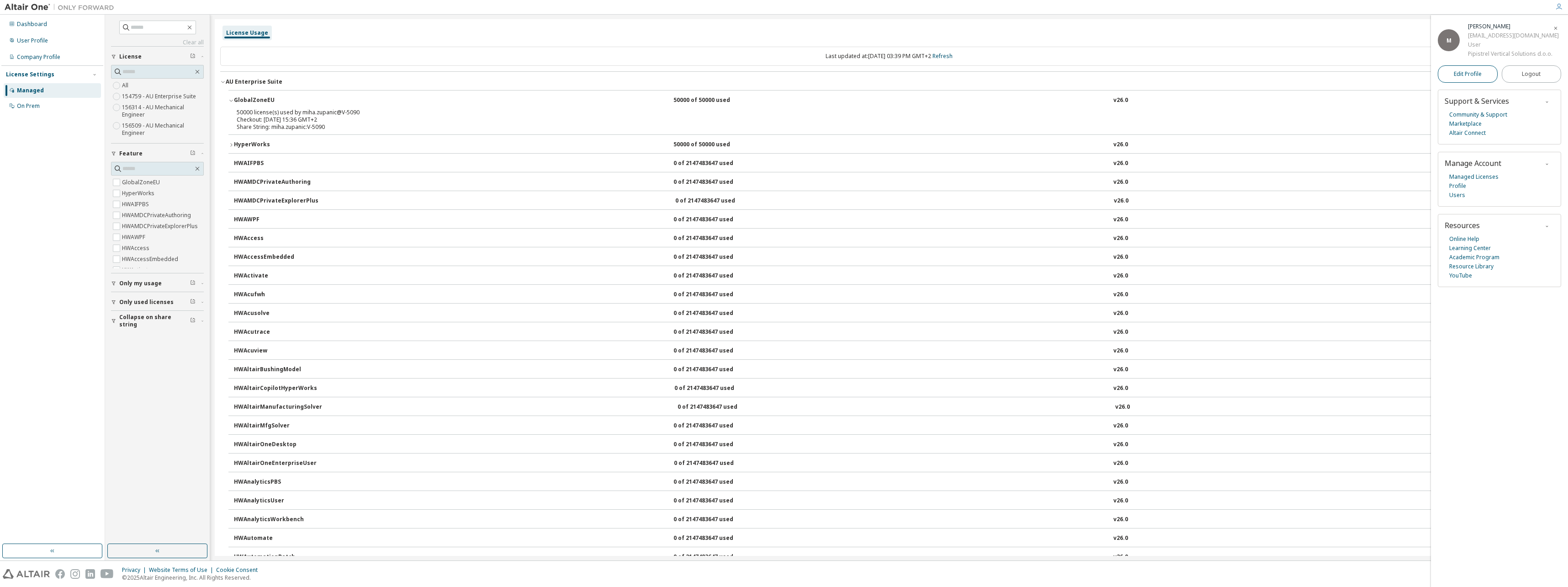
click at [1476, 78] on span "Edit Profile" at bounding box center [1468, 74] width 28 height 7
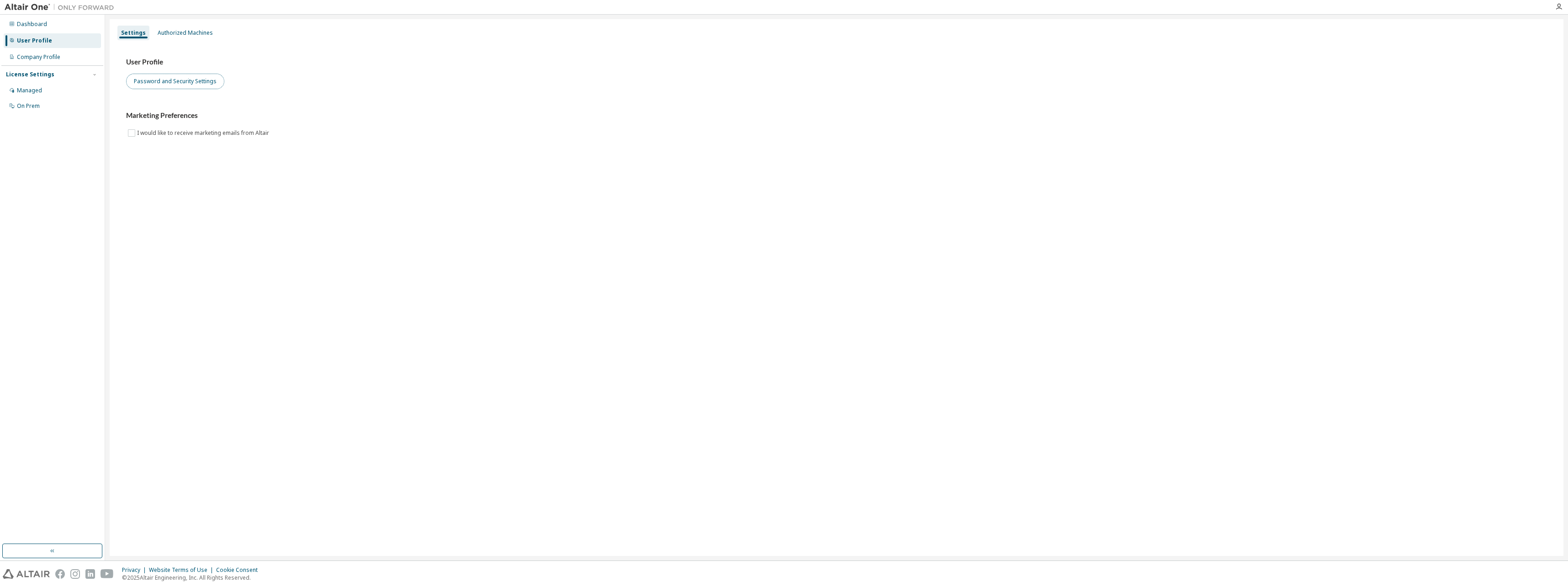
click at [189, 85] on button "Password and Security Settings" at bounding box center [175, 82] width 98 height 16
click at [186, 86] on button "Password and Security Settings" at bounding box center [175, 82] width 98 height 16
